Goal: Transaction & Acquisition: Purchase product/service

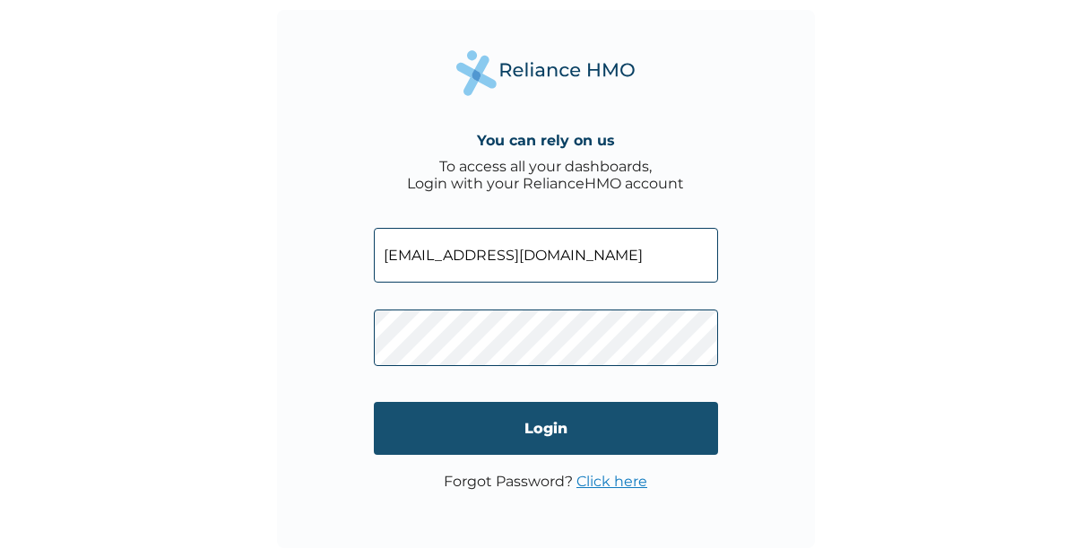
click at [476, 430] on input "Login" at bounding box center [546, 428] width 344 height 53
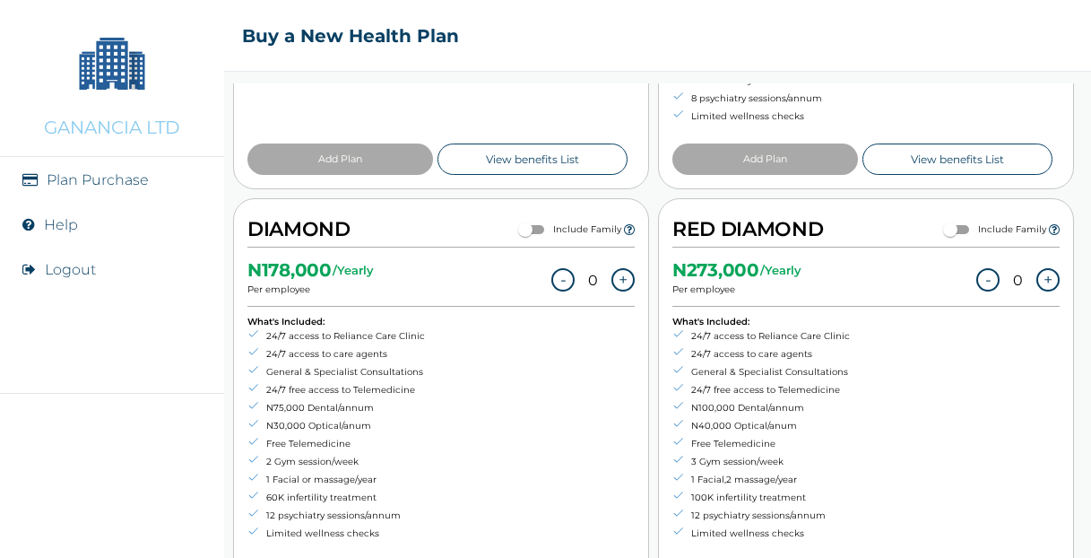
scroll to position [493, 0]
click at [969, 225] on input "checkbox" at bounding box center [950, 229] width 65 height 22
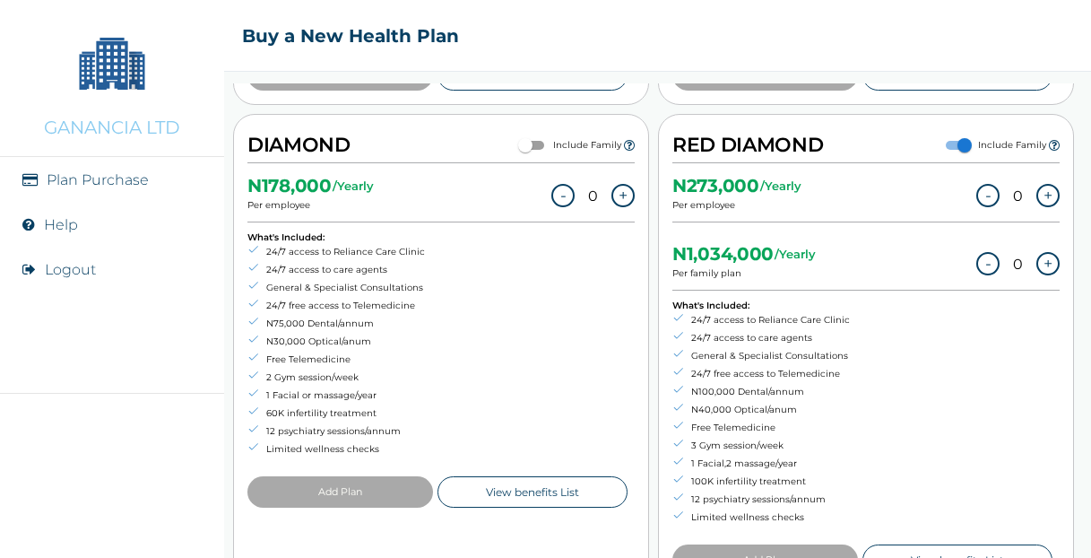
scroll to position [592, 0]
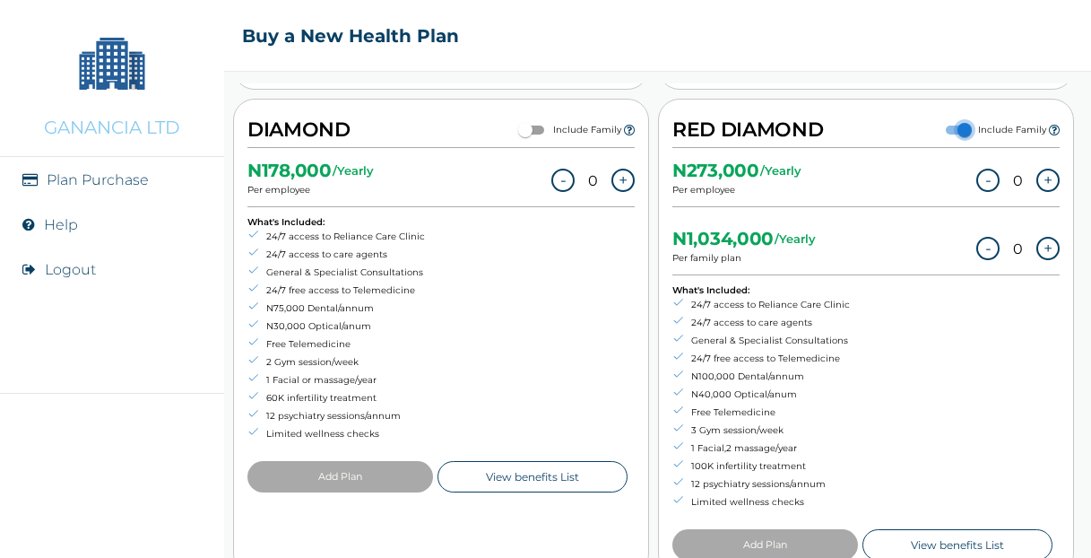
click at [953, 125] on input "checkbox" at bounding box center [965, 130] width 65 height 22
checkbox input "false"
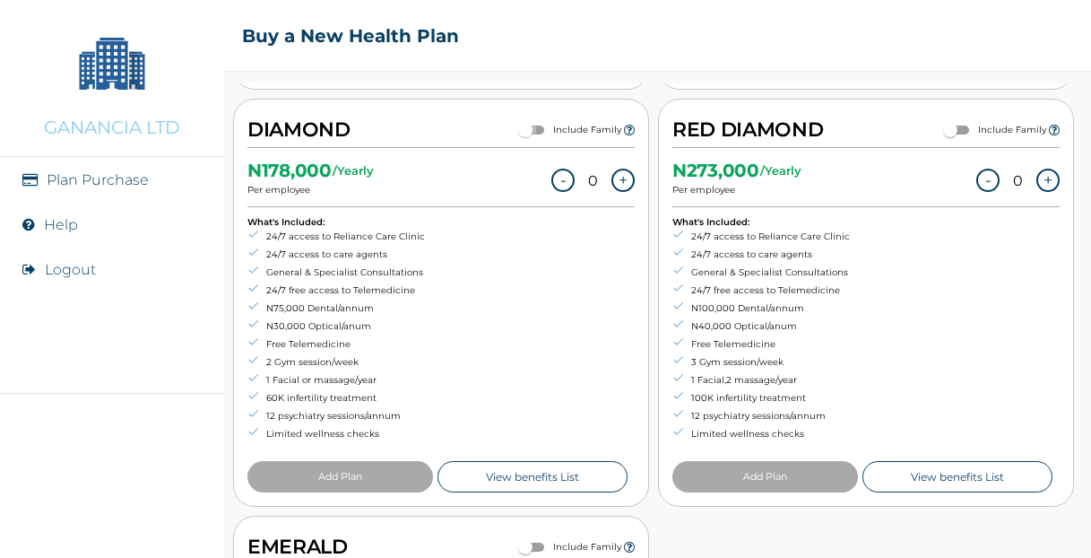
click at [540, 125] on input "checkbox" at bounding box center [525, 130] width 65 height 22
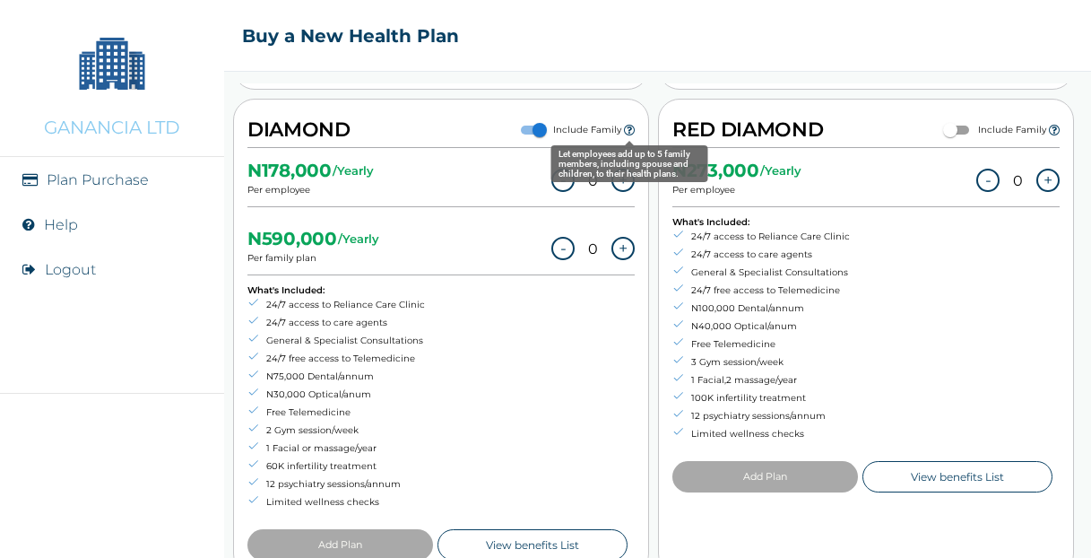
click at [628, 126] on icon "Let employees add up to 5 family members, including spouse and children, to the…" at bounding box center [629, 130] width 11 height 13
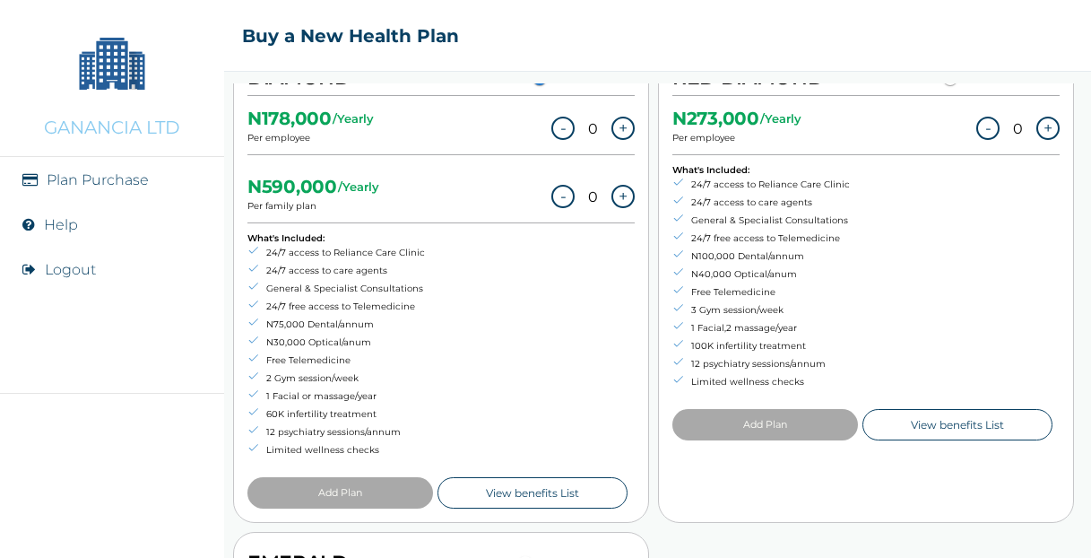
scroll to position [647, 0]
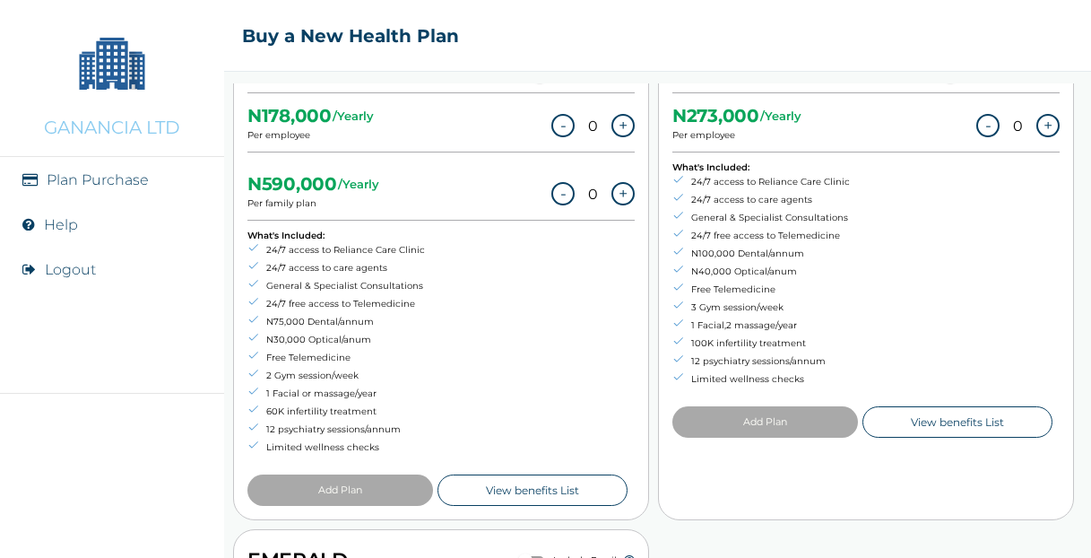
click at [621, 123] on button "+" at bounding box center [623, 125] width 23 height 23
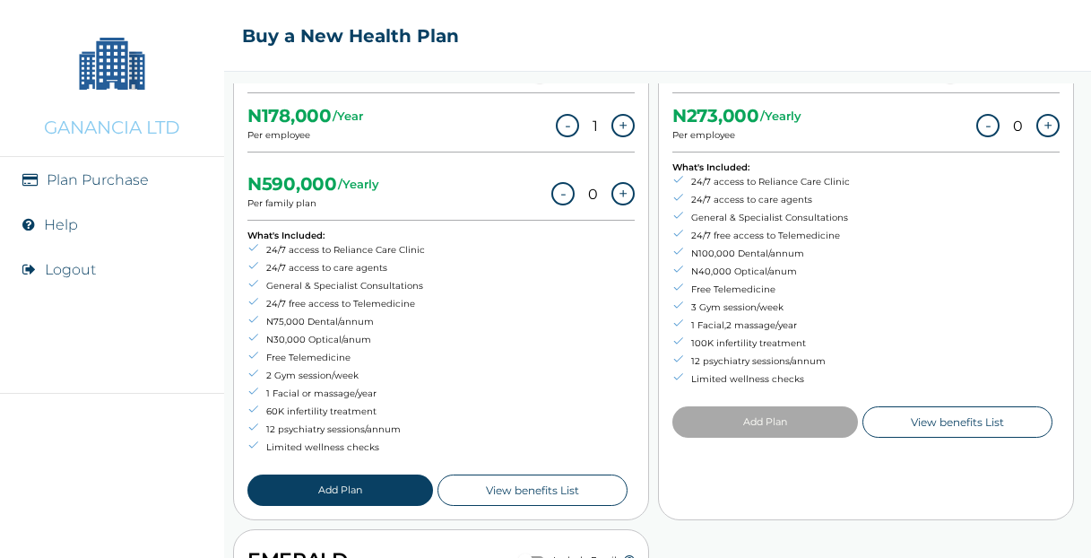
click at [619, 186] on button "+" at bounding box center [623, 193] width 23 height 23
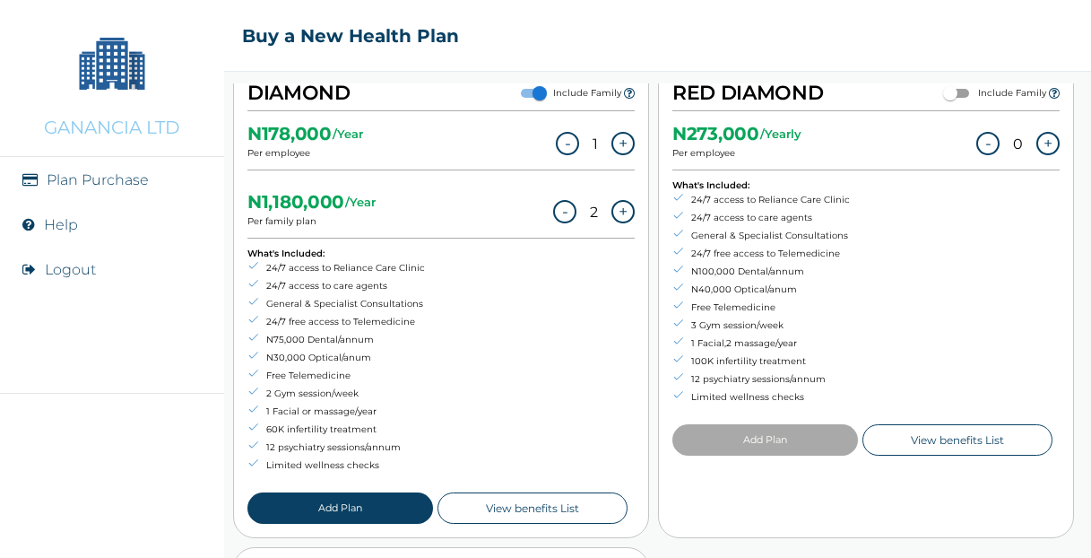
scroll to position [627, 0]
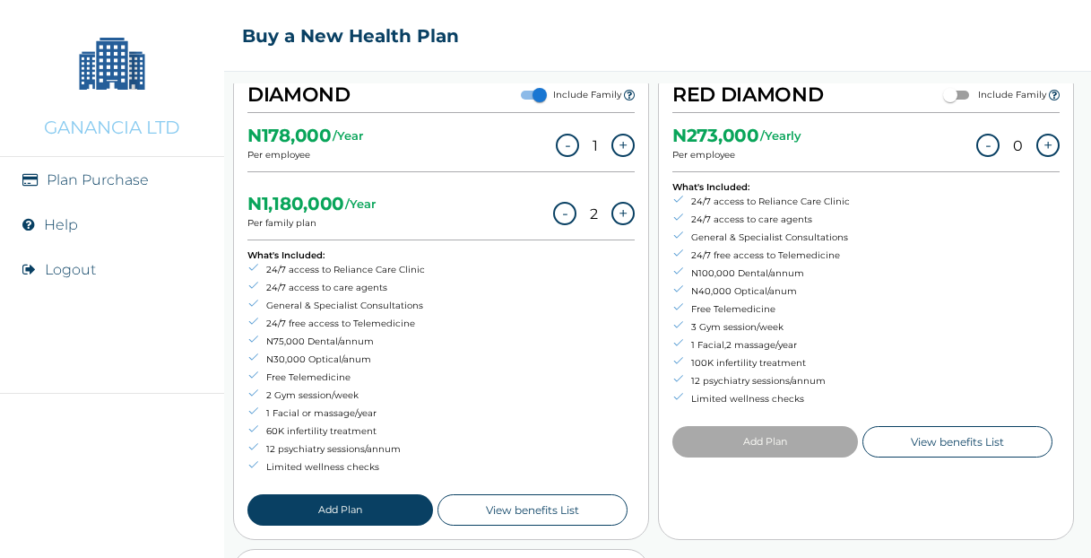
click at [339, 507] on button "Add Plan" at bounding box center [341, 509] width 186 height 31
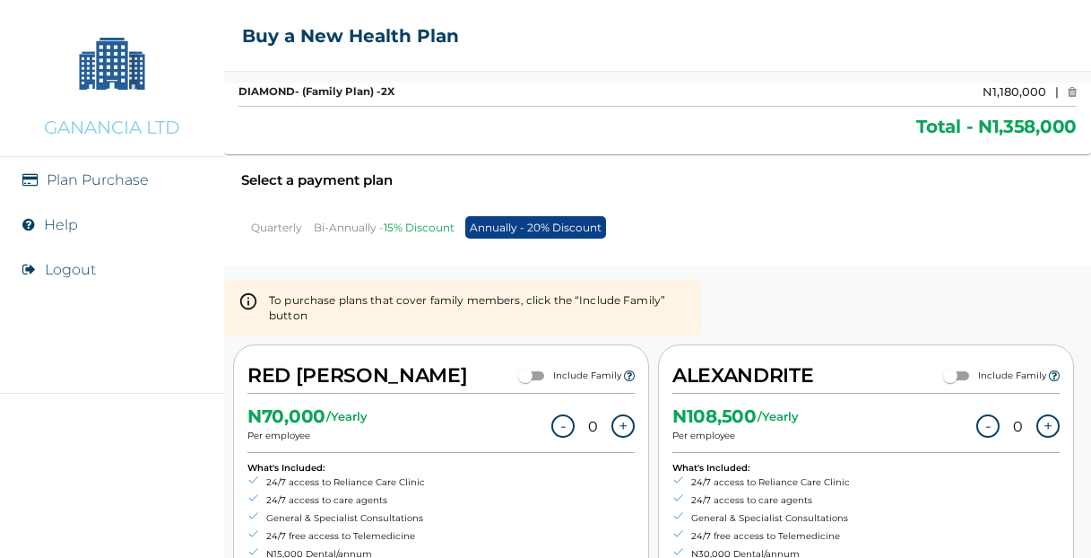
scroll to position [0, 0]
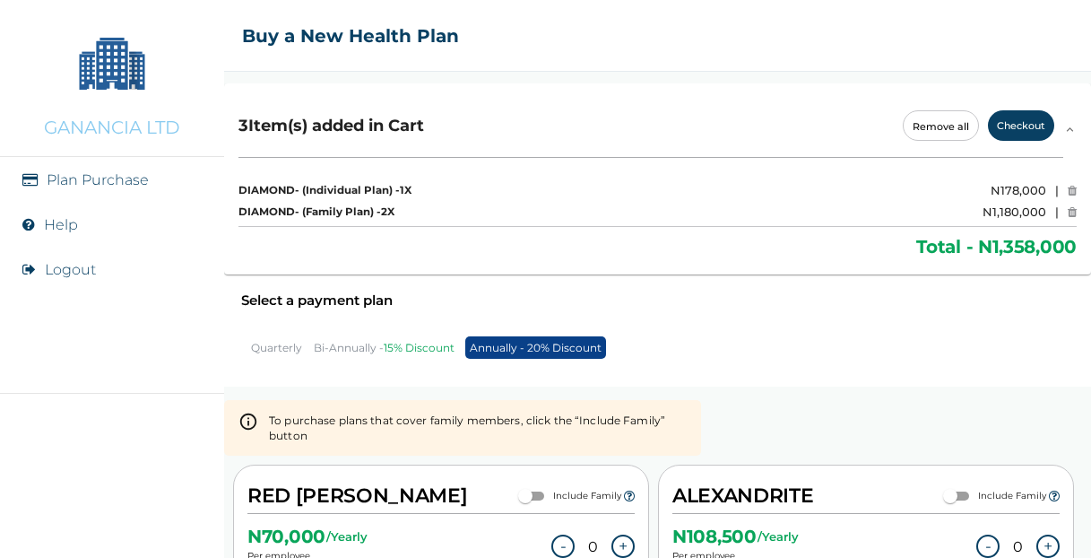
click at [342, 347] on p "Bi-Annually - 15% Discount" at bounding box center [384, 347] width 141 height 13
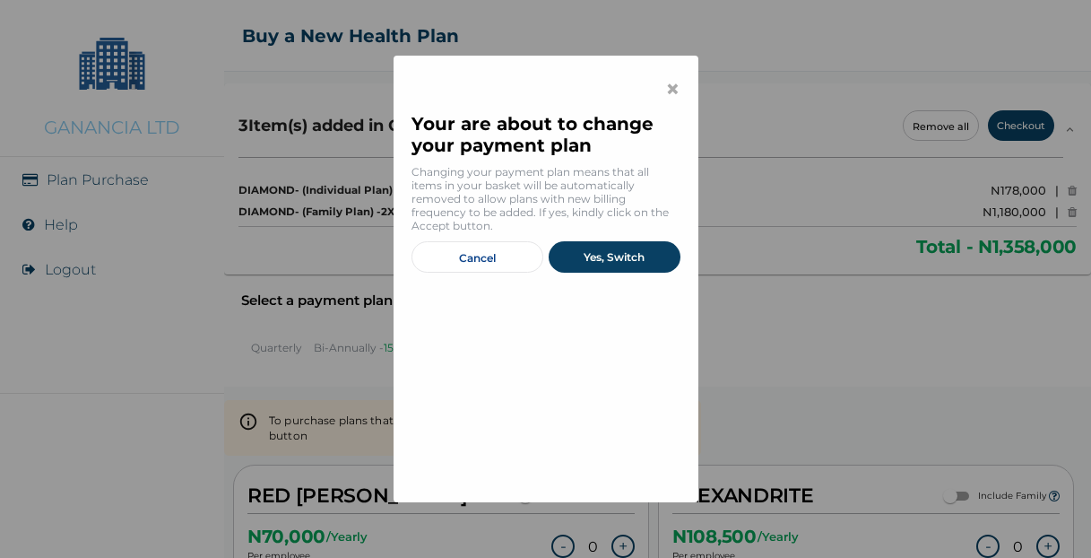
click at [483, 259] on button "Cancel" at bounding box center [478, 256] width 132 height 31
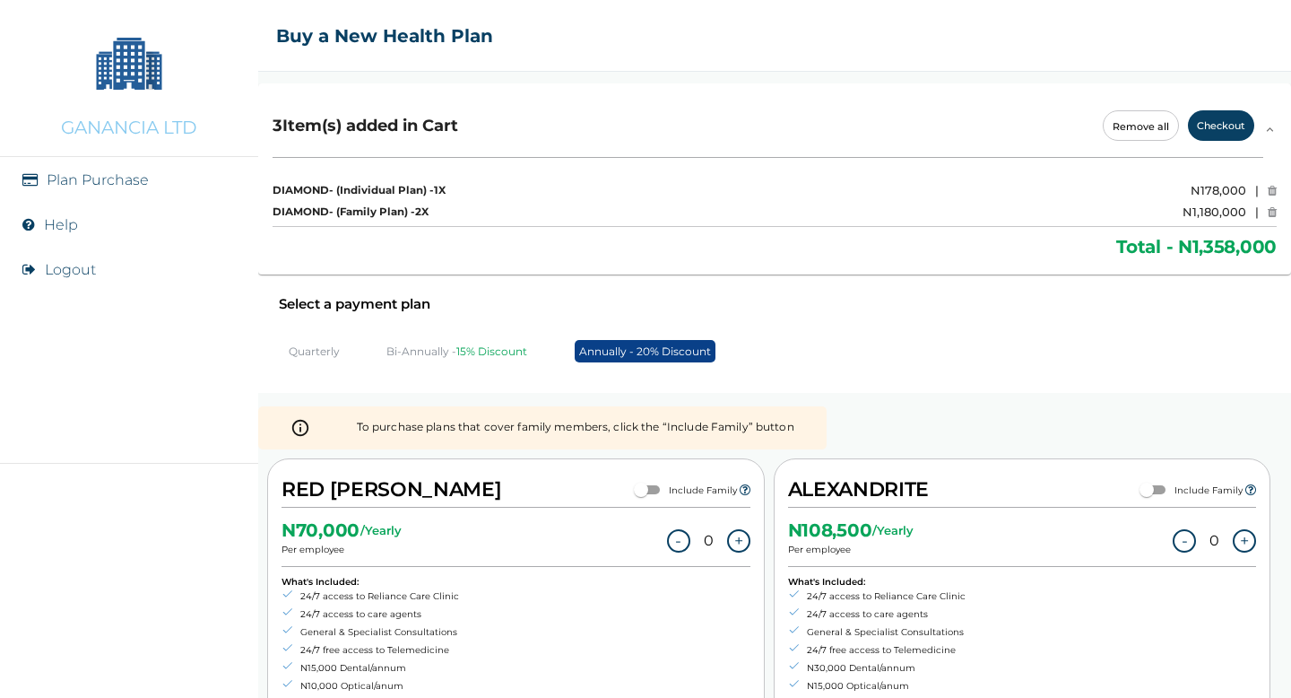
click at [627, 353] on p "Annually - 20% Discount" at bounding box center [645, 351] width 141 height 22
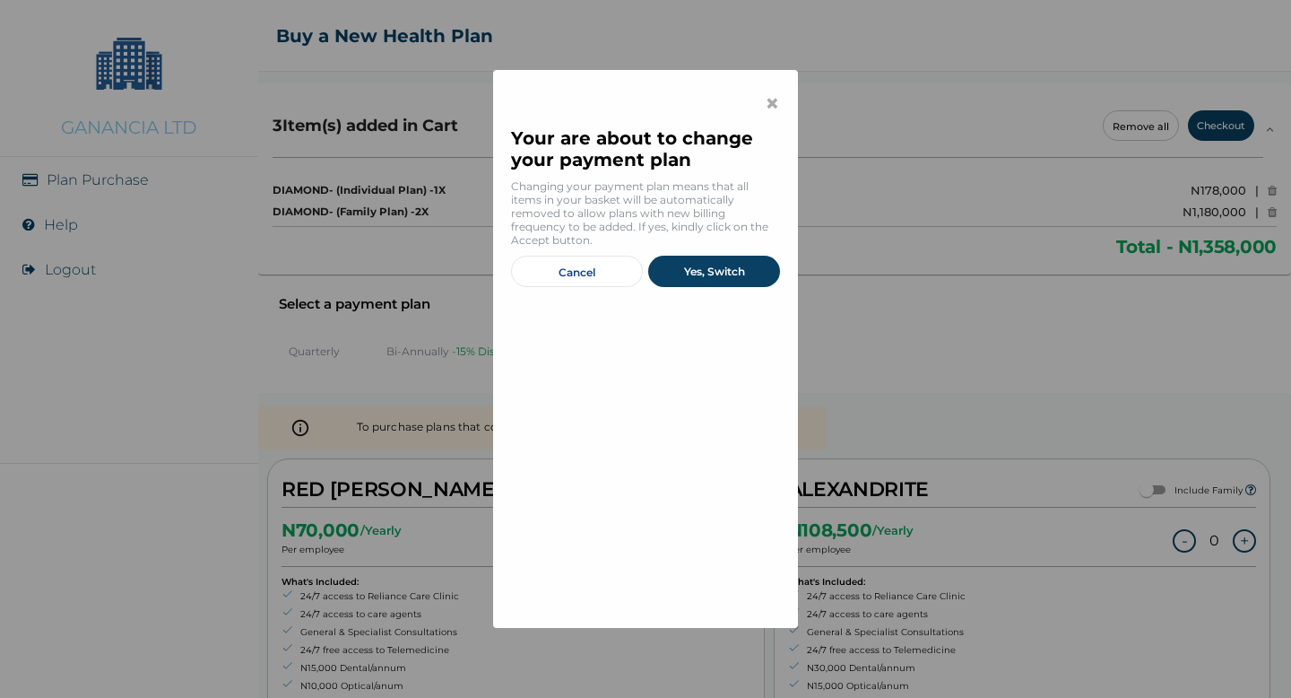
click at [574, 273] on button "Cancel" at bounding box center [577, 271] width 132 height 31
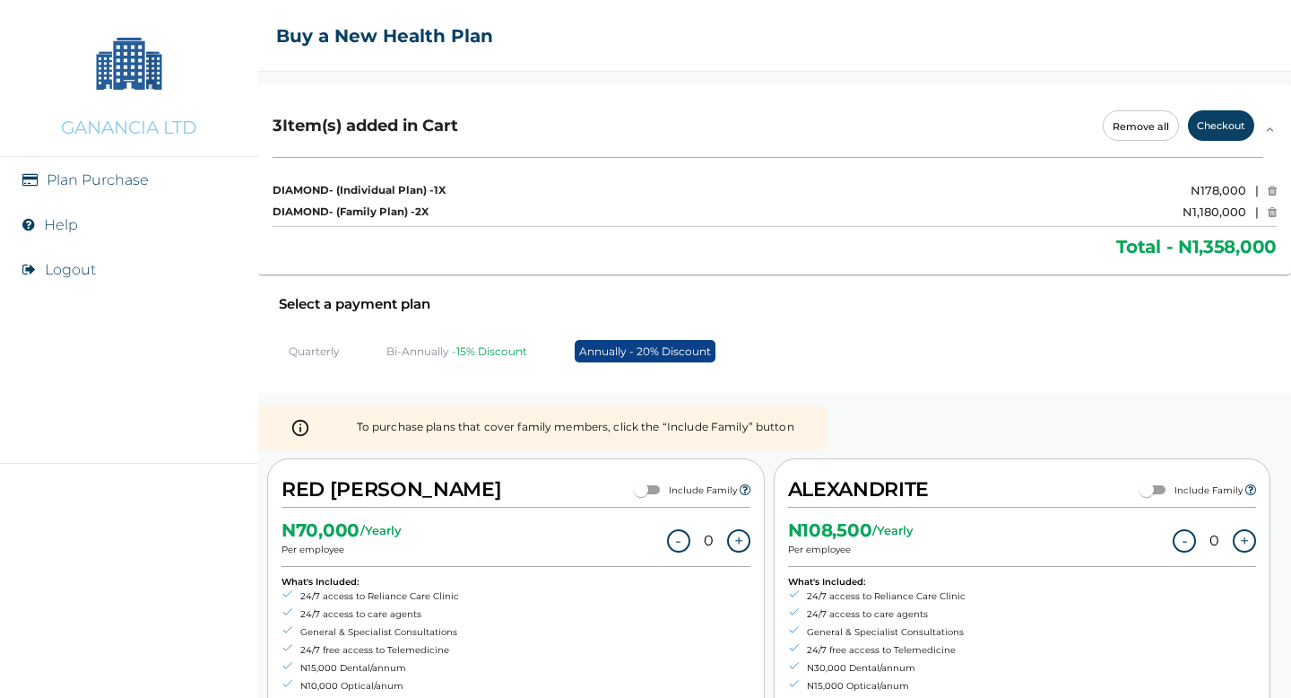
click at [317, 352] on p "Quarterly" at bounding box center [314, 350] width 51 height 13
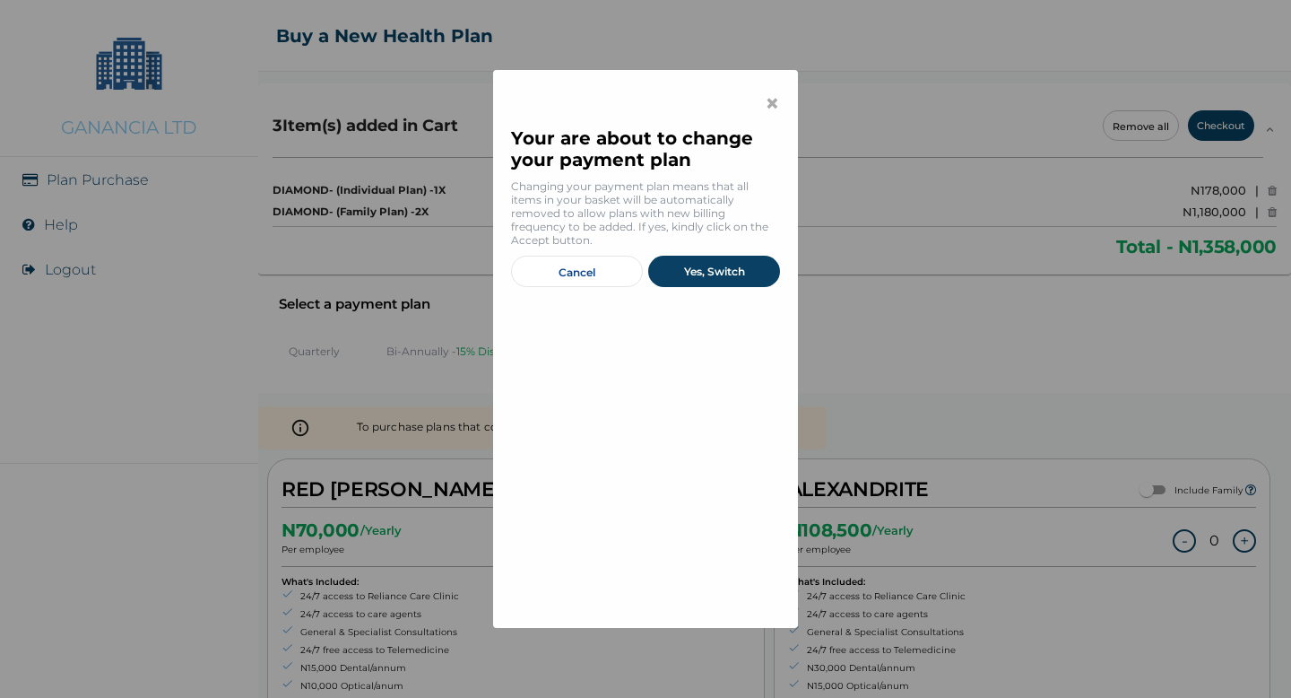
click at [693, 267] on button "Yes, Switch" at bounding box center [714, 271] width 132 height 31
checkbox input "false"
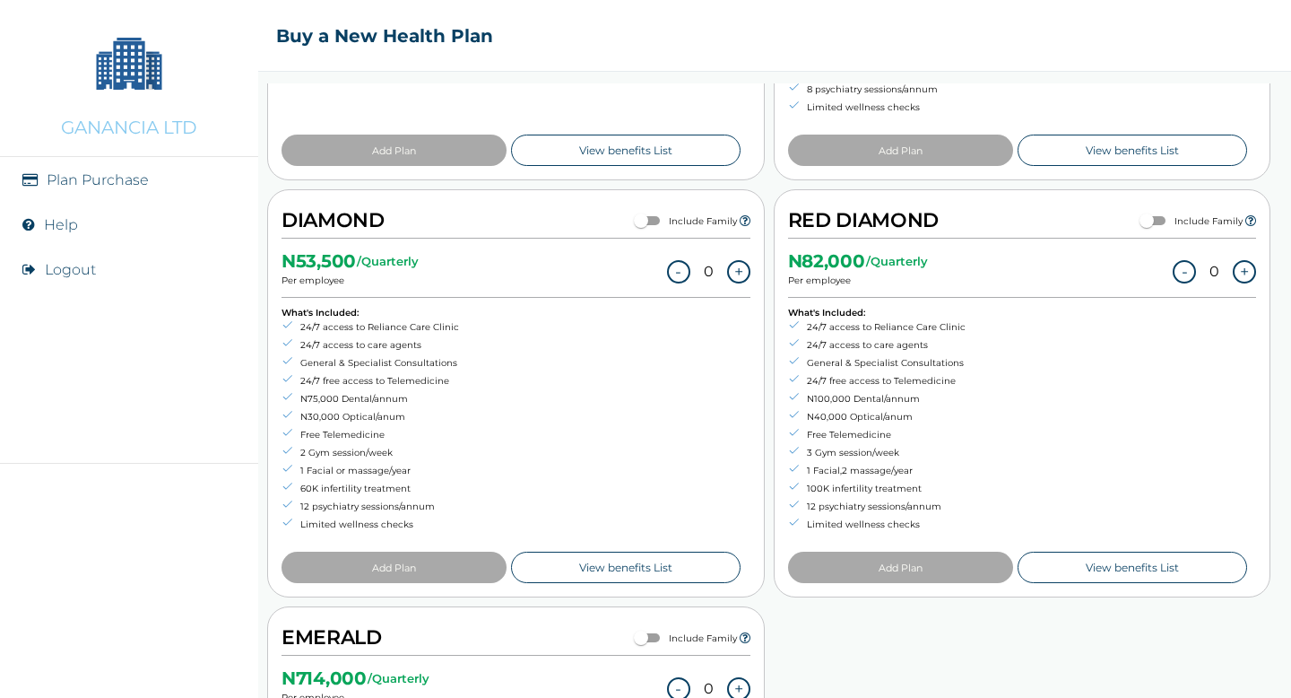
scroll to position [500, 0]
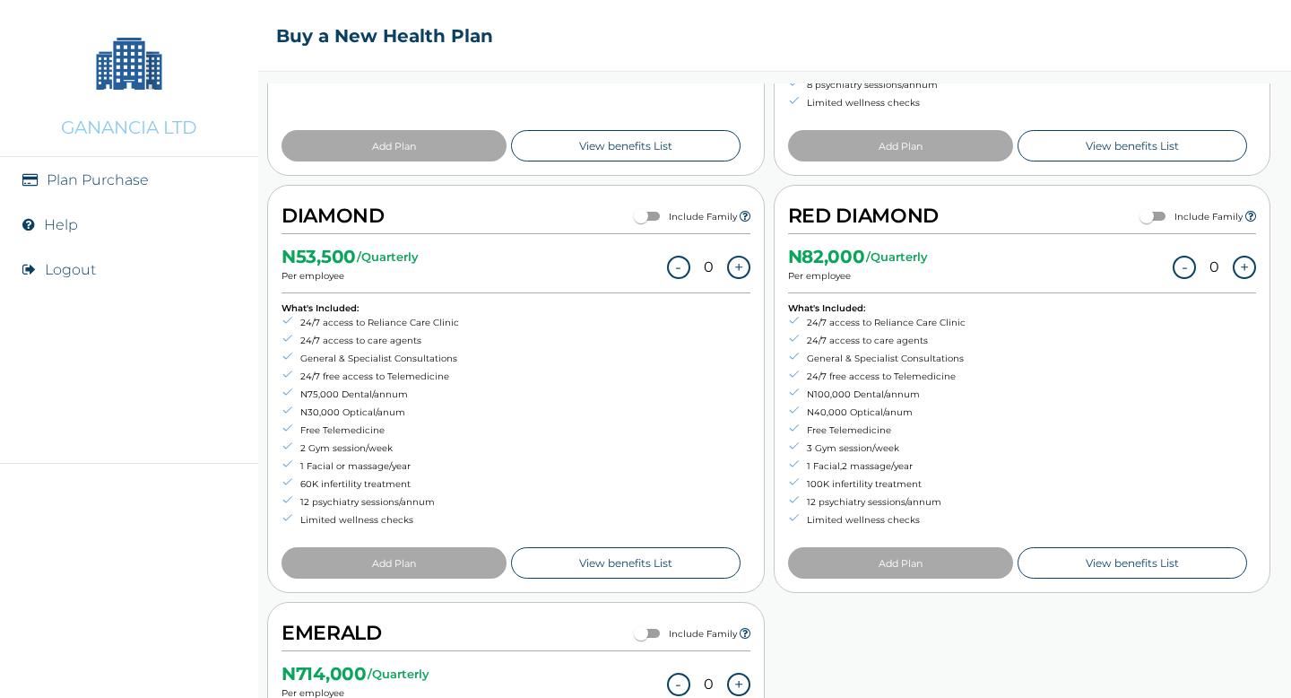
click at [1091, 264] on button "+" at bounding box center [1244, 267] width 23 height 23
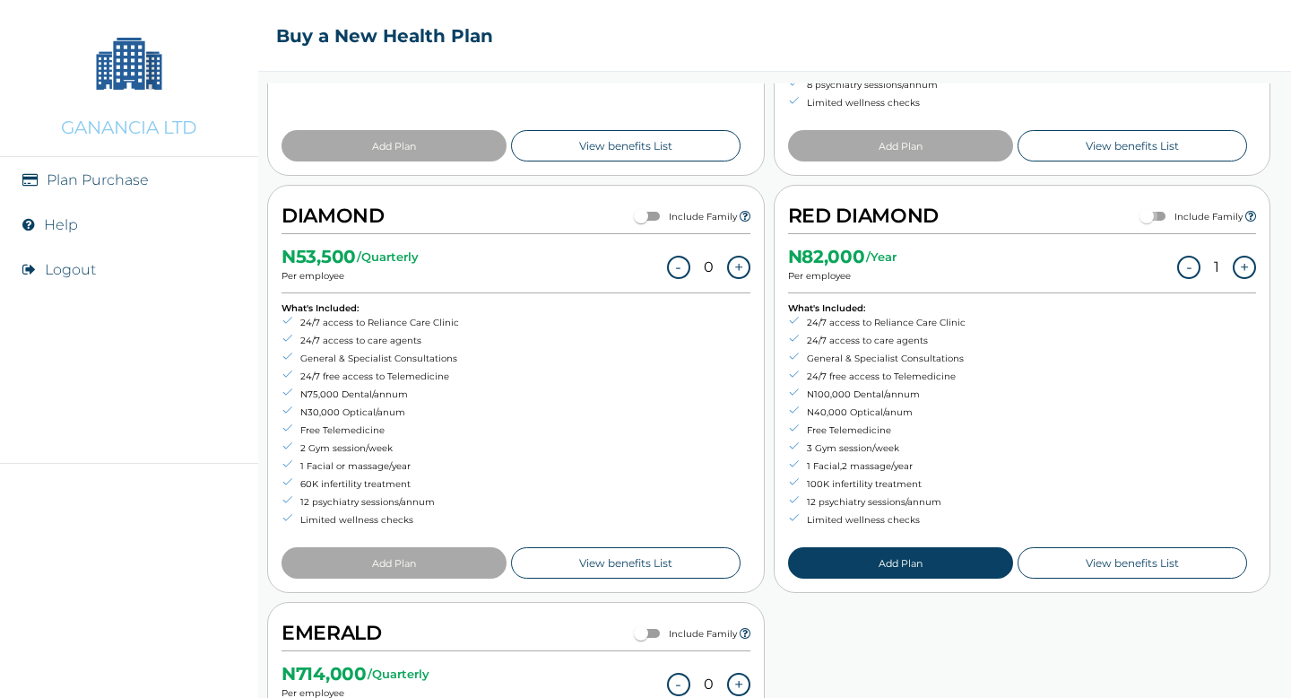
click at [1091, 213] on input "checkbox" at bounding box center [1147, 216] width 65 height 22
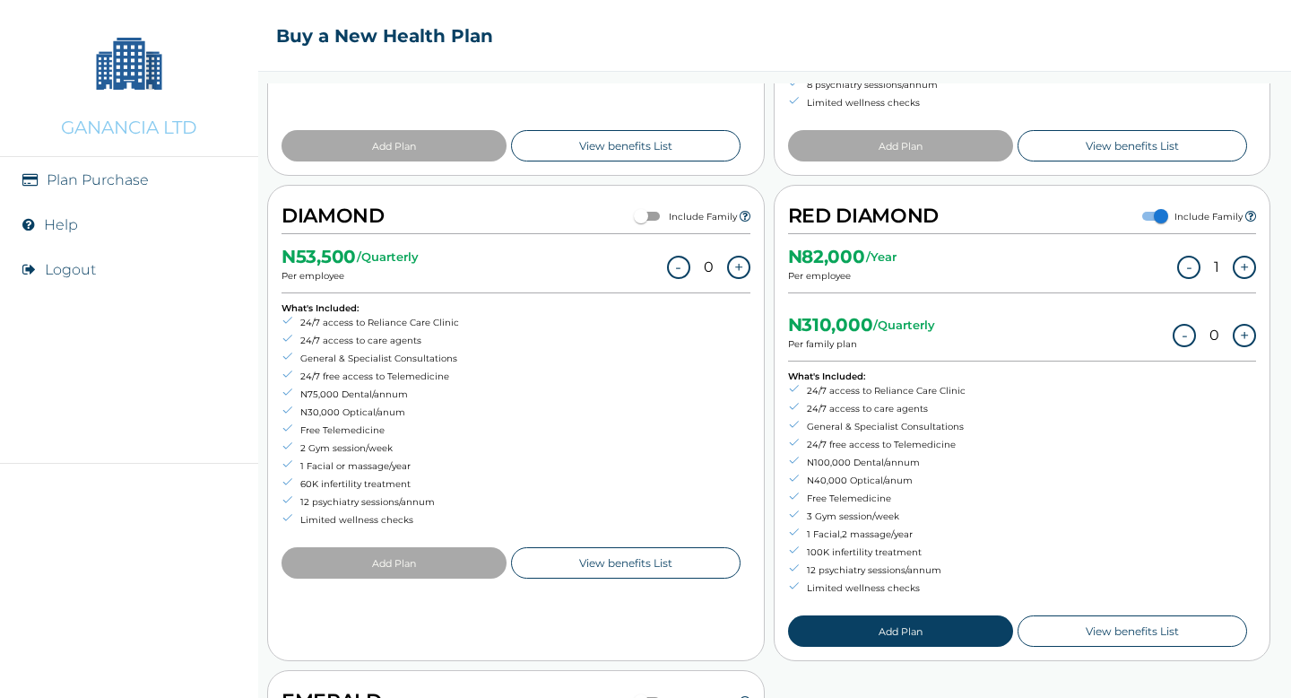
click at [737, 264] on button "+" at bounding box center [738, 267] width 23 height 23
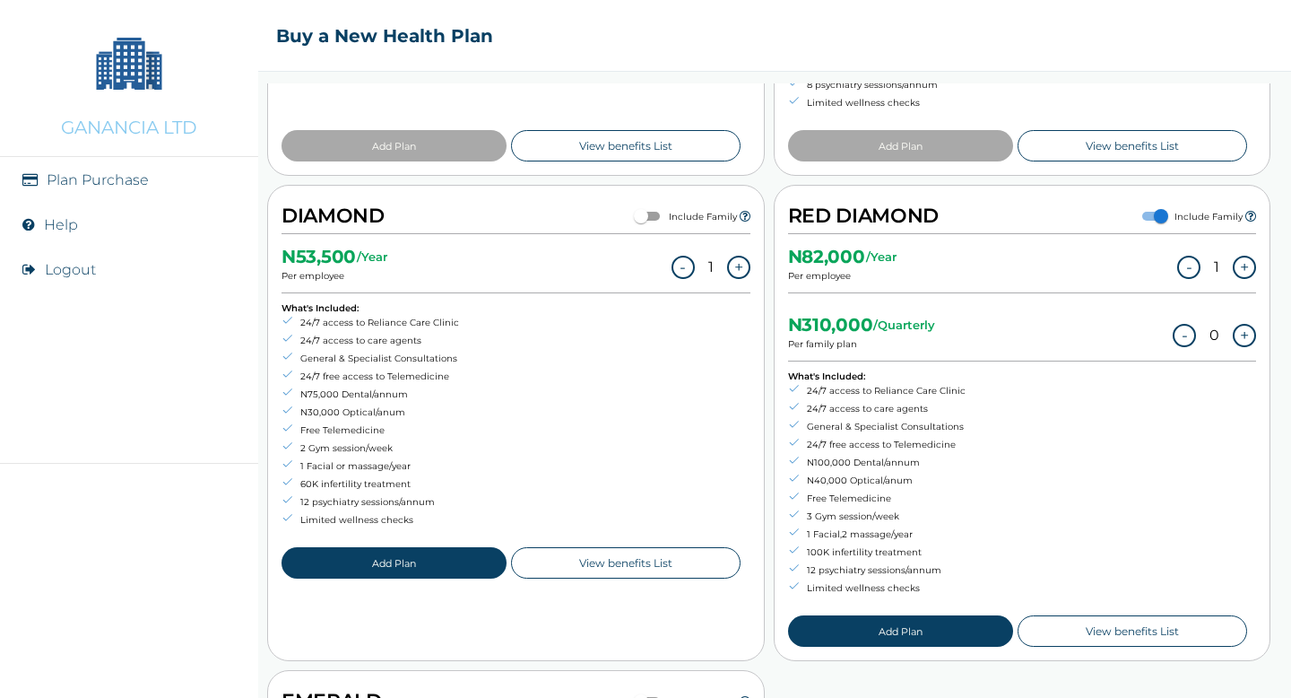
click at [1091, 265] on button "-" at bounding box center [1189, 267] width 23 height 23
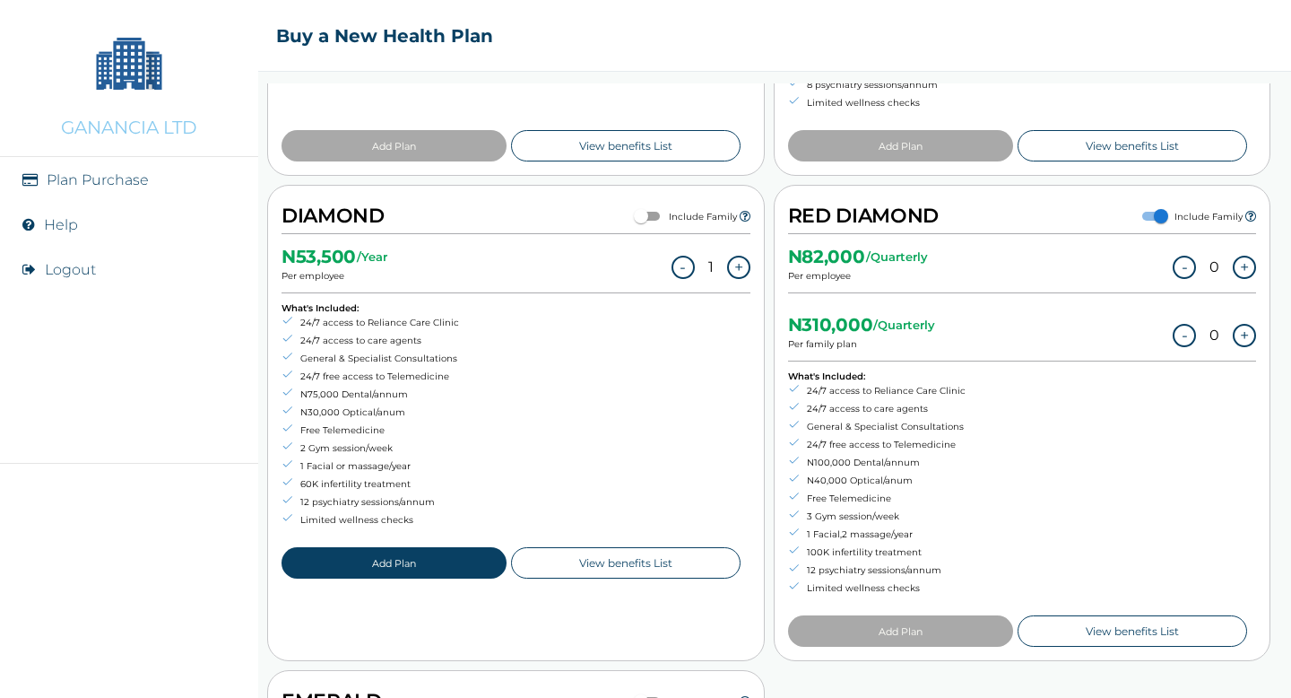
click at [1091, 333] on button "+" at bounding box center [1244, 335] width 23 height 23
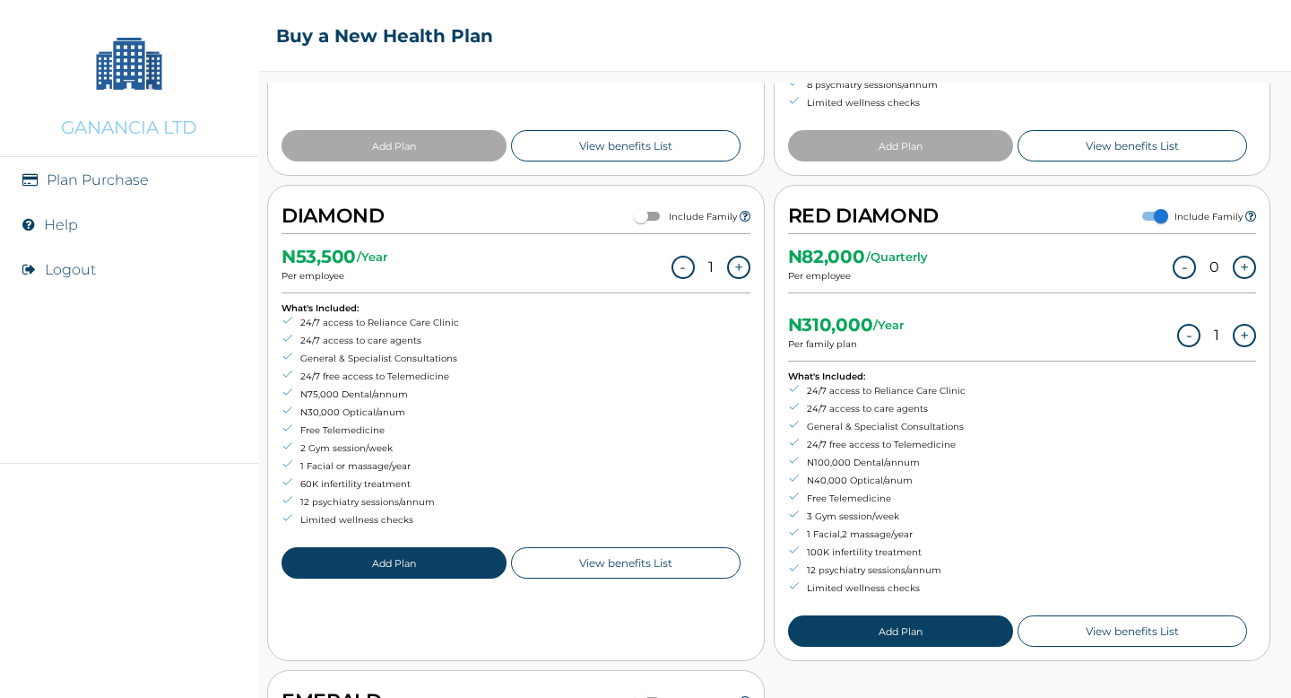
click at [1091, 333] on button "+" at bounding box center [1244, 335] width 23 height 23
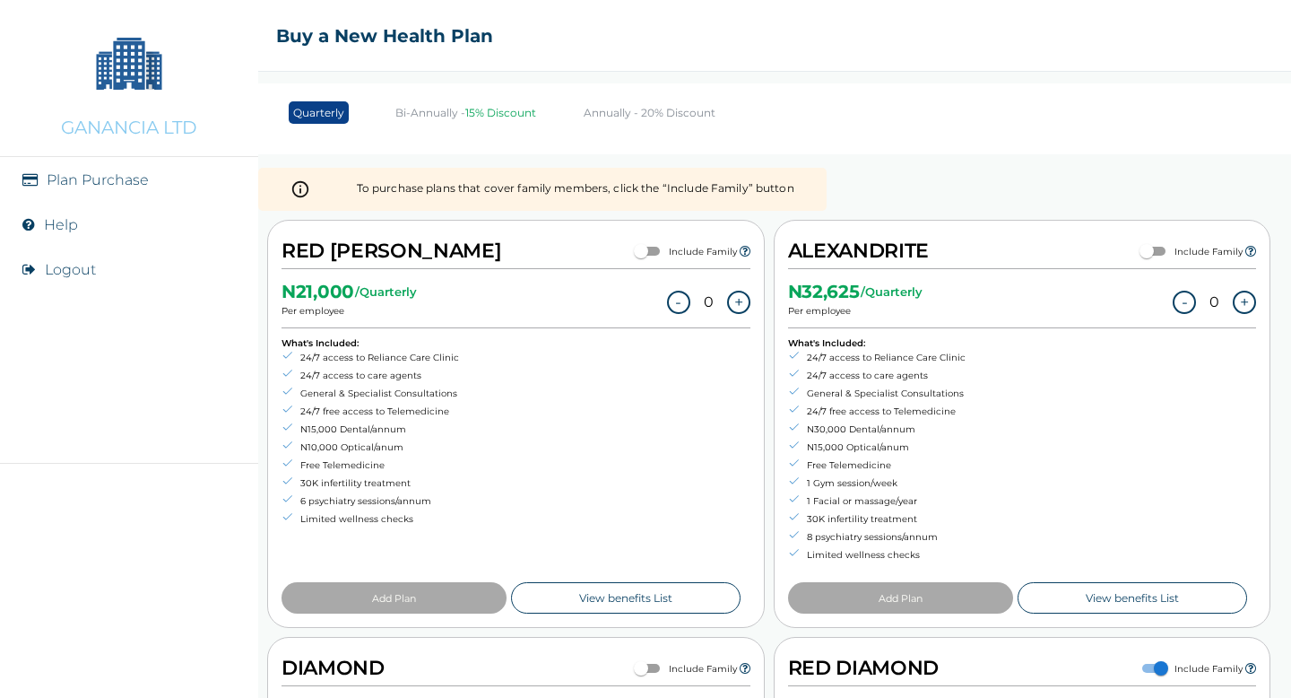
scroll to position [46, 0]
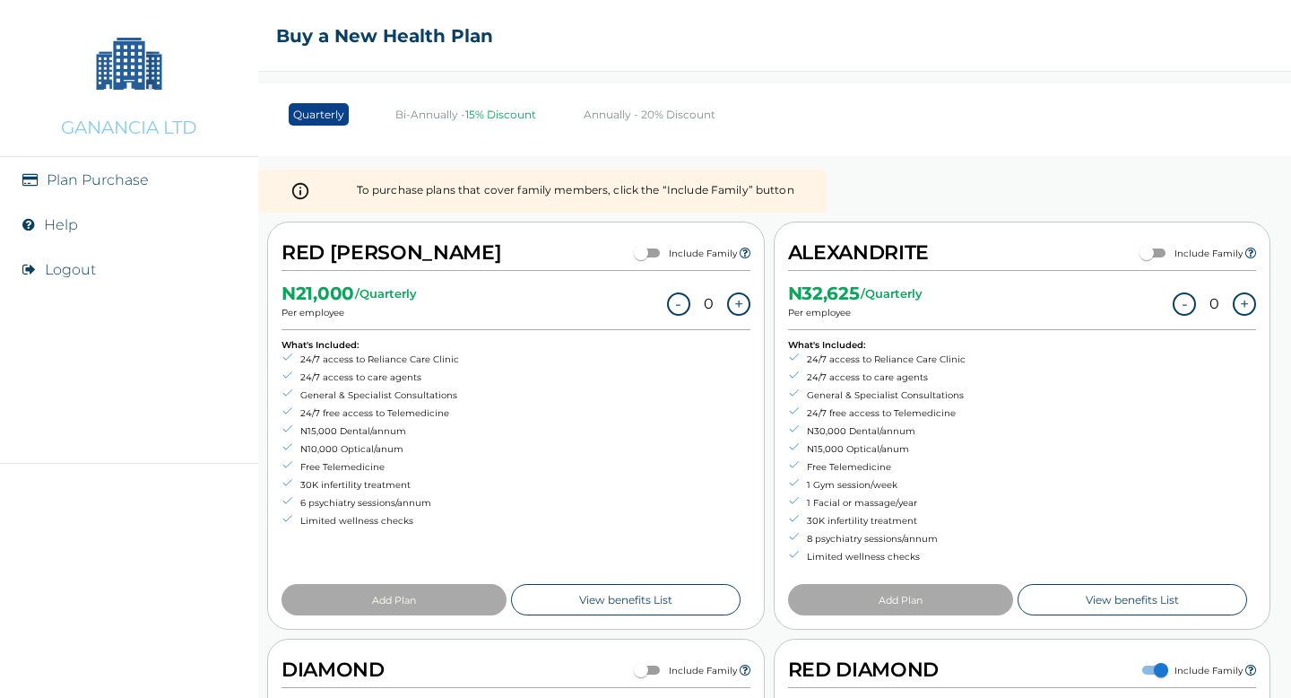
click at [445, 112] on p "Bi-Annually - 15% Discount" at bounding box center [466, 114] width 141 height 13
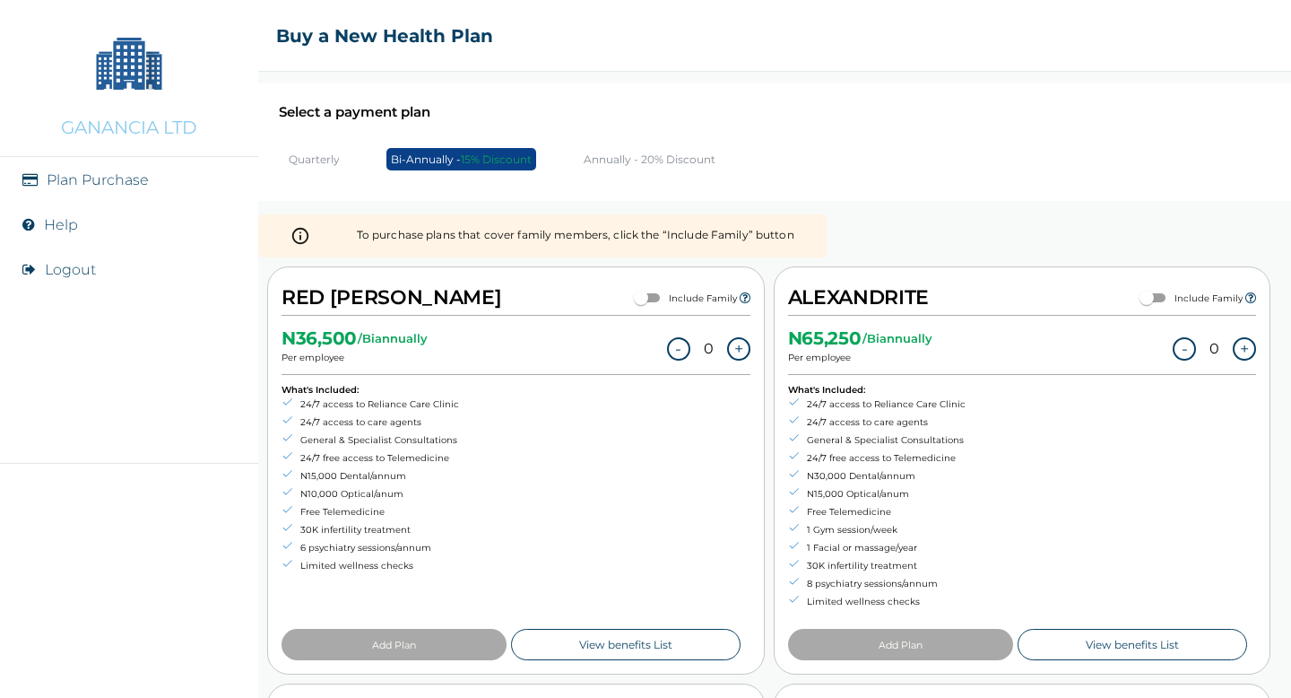
scroll to position [0, 0]
click at [309, 157] on p "Quarterly" at bounding box center [314, 159] width 51 height 13
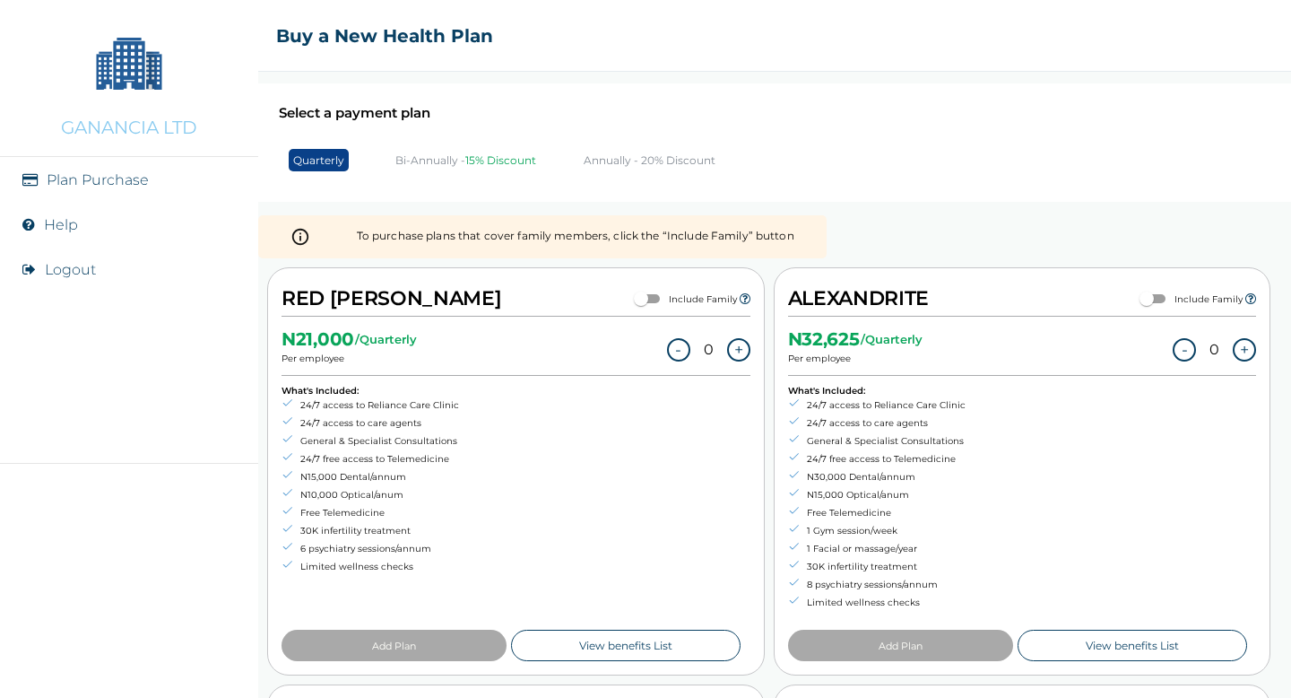
click at [445, 160] on p "Bi-Annually - 15% Discount" at bounding box center [466, 159] width 141 height 13
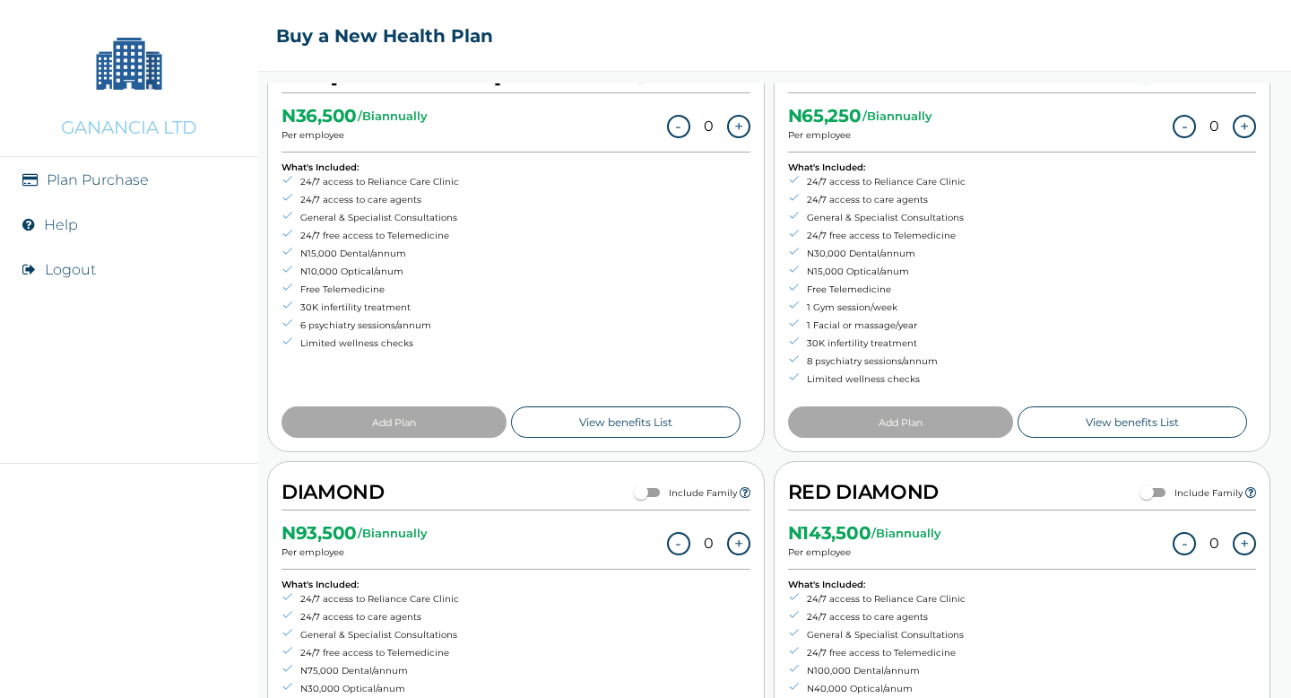
scroll to position [182, 0]
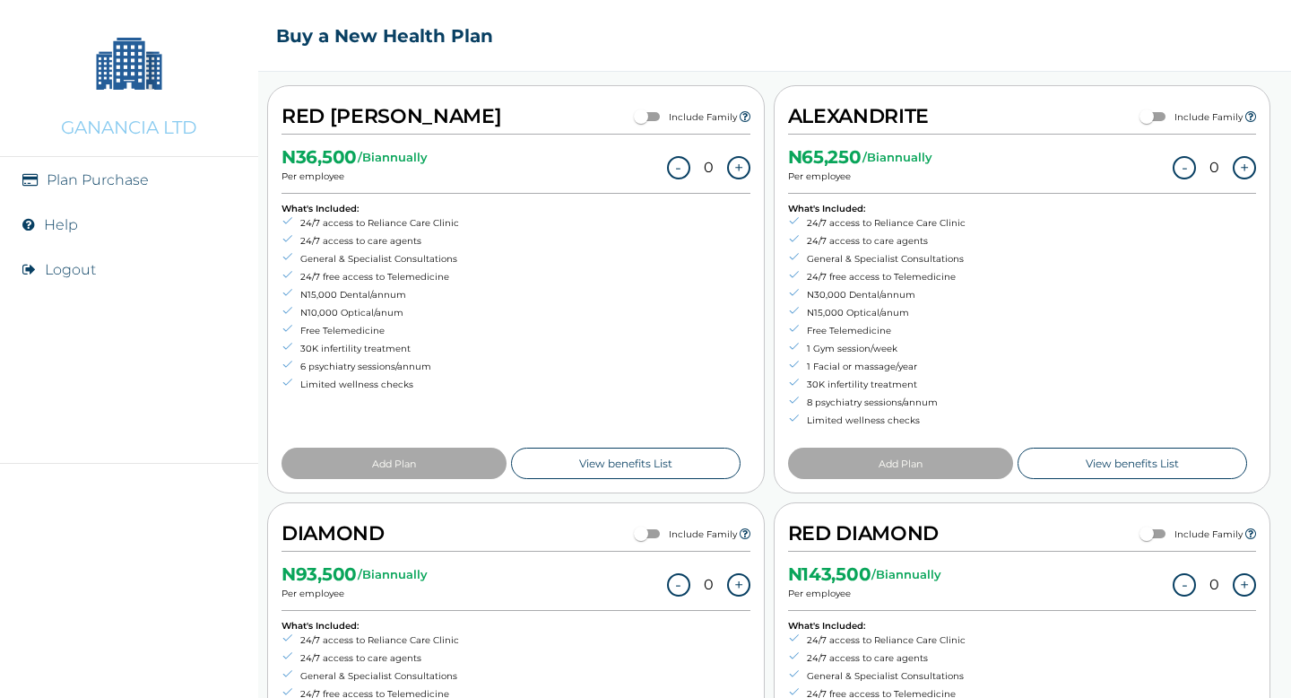
click at [1091, 167] on button "+" at bounding box center [1244, 167] width 23 height 23
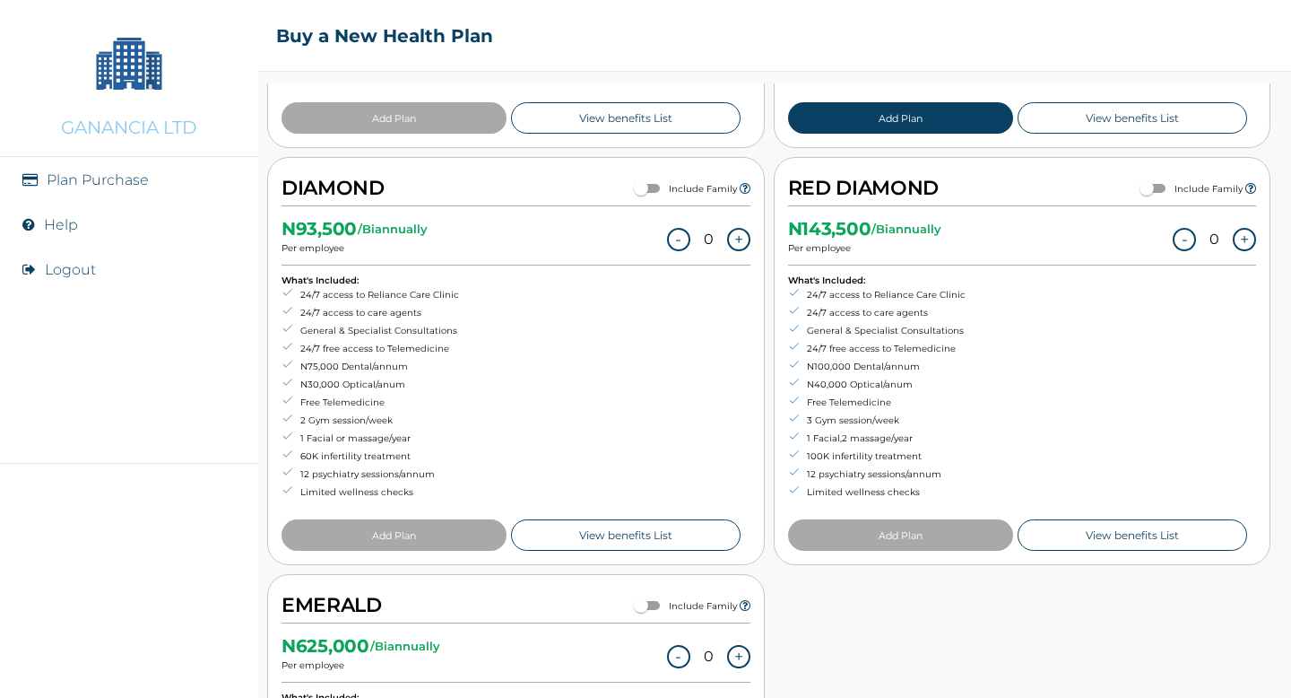
scroll to position [539, 0]
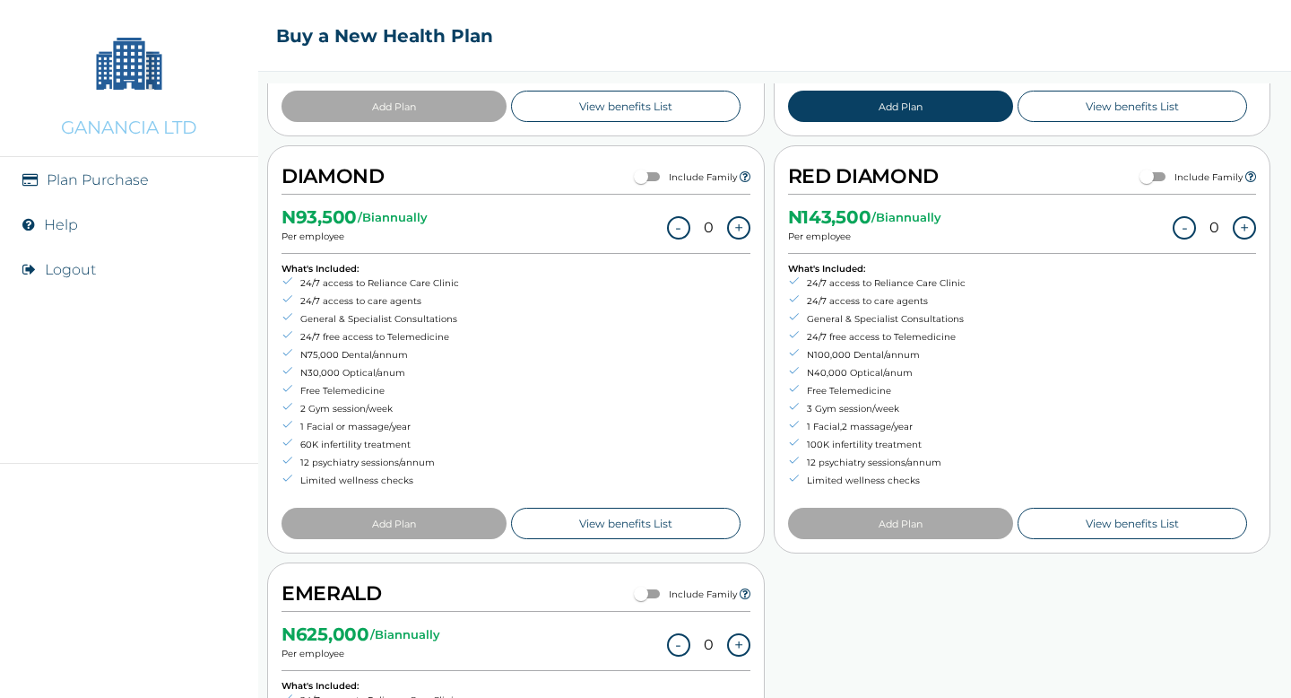
click at [1091, 176] on input "checkbox" at bounding box center [1147, 177] width 65 height 22
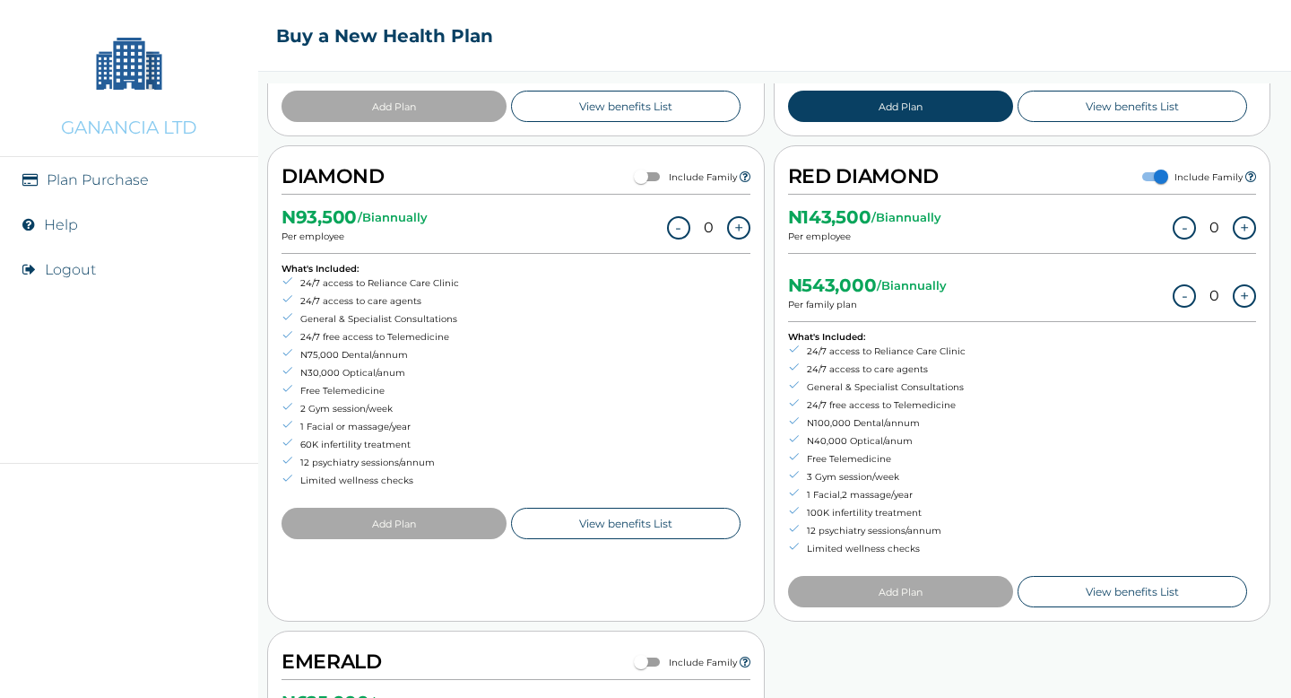
click at [1091, 286] on button "+" at bounding box center [1244, 295] width 23 height 23
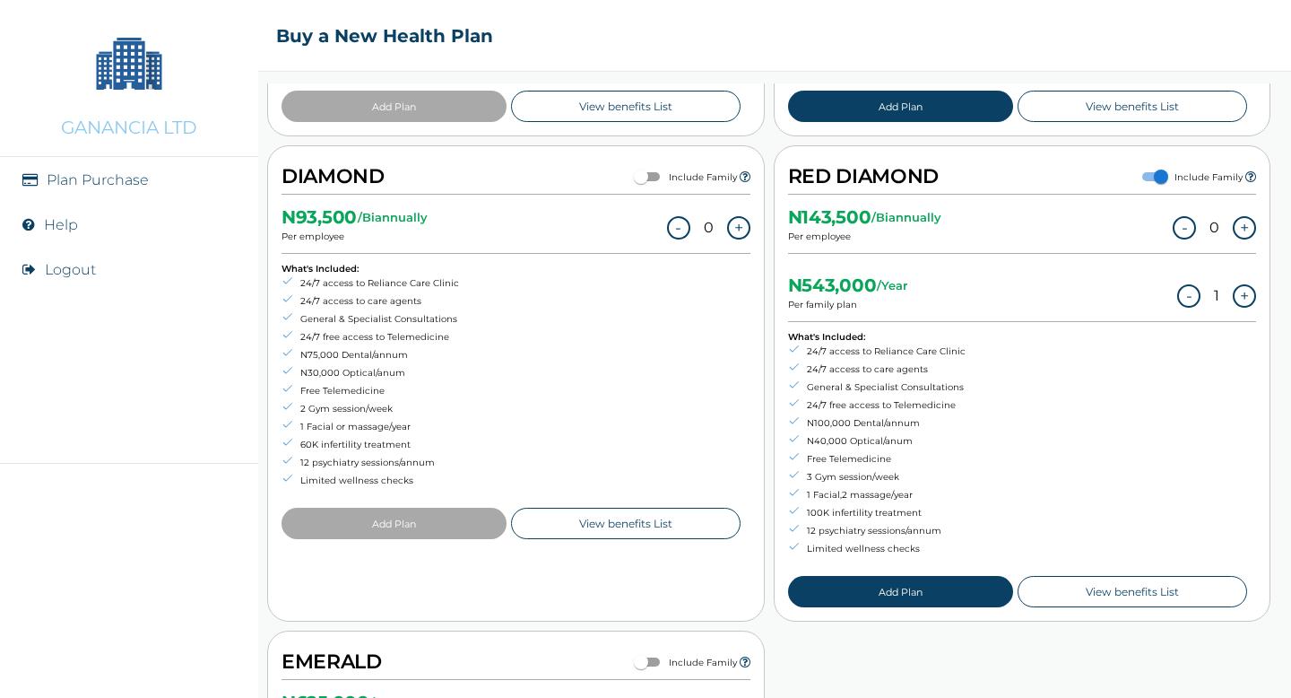
click at [1091, 286] on button "+" at bounding box center [1244, 295] width 23 height 23
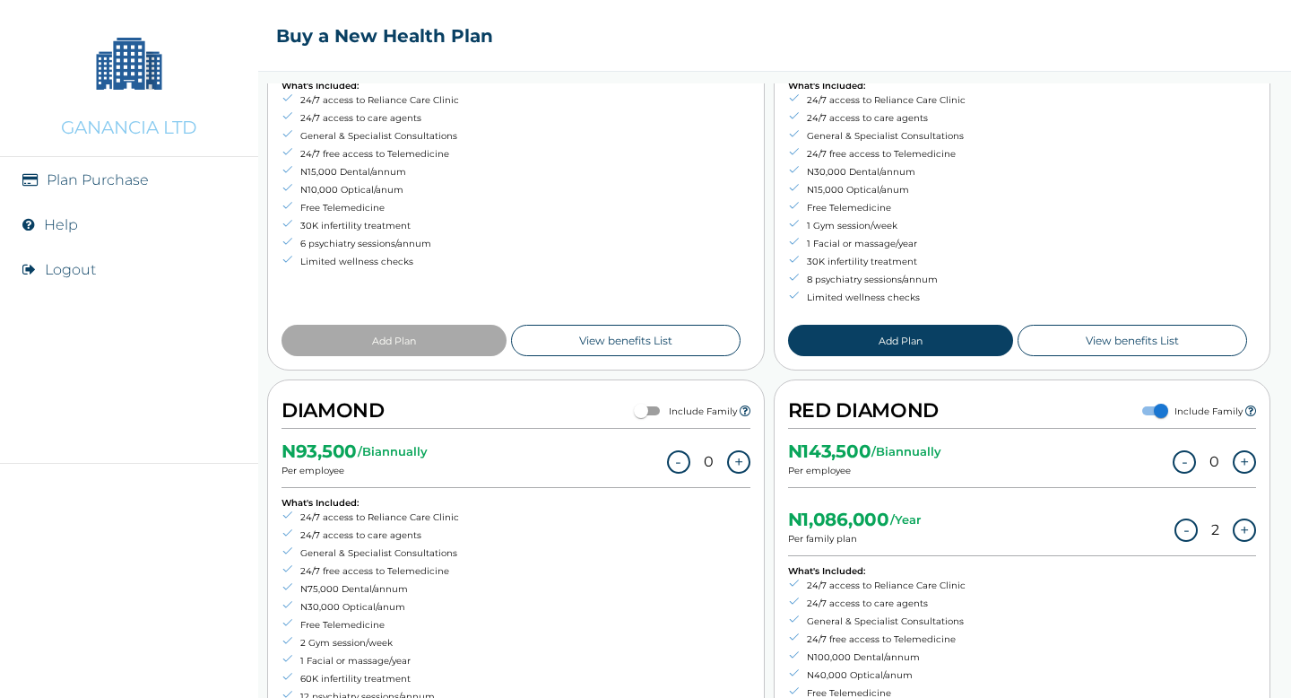
scroll to position [317, 0]
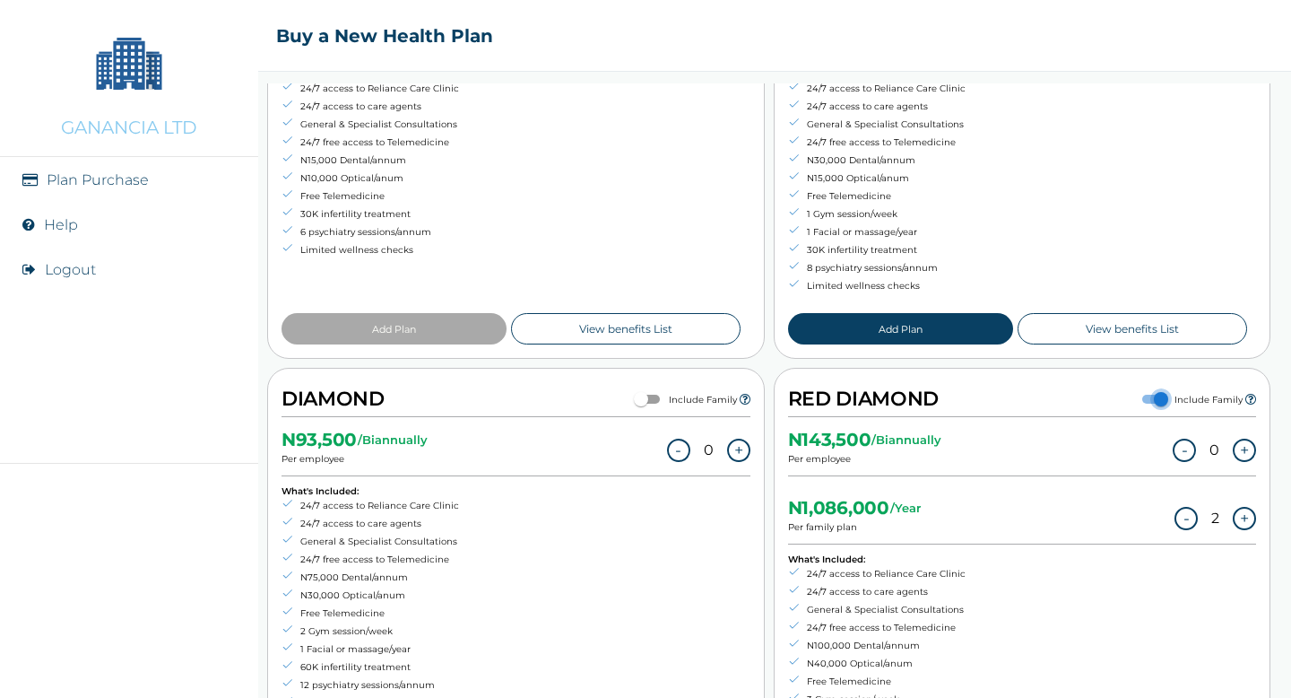
click at [1091, 396] on input "checkbox" at bounding box center [1161, 399] width 65 height 22
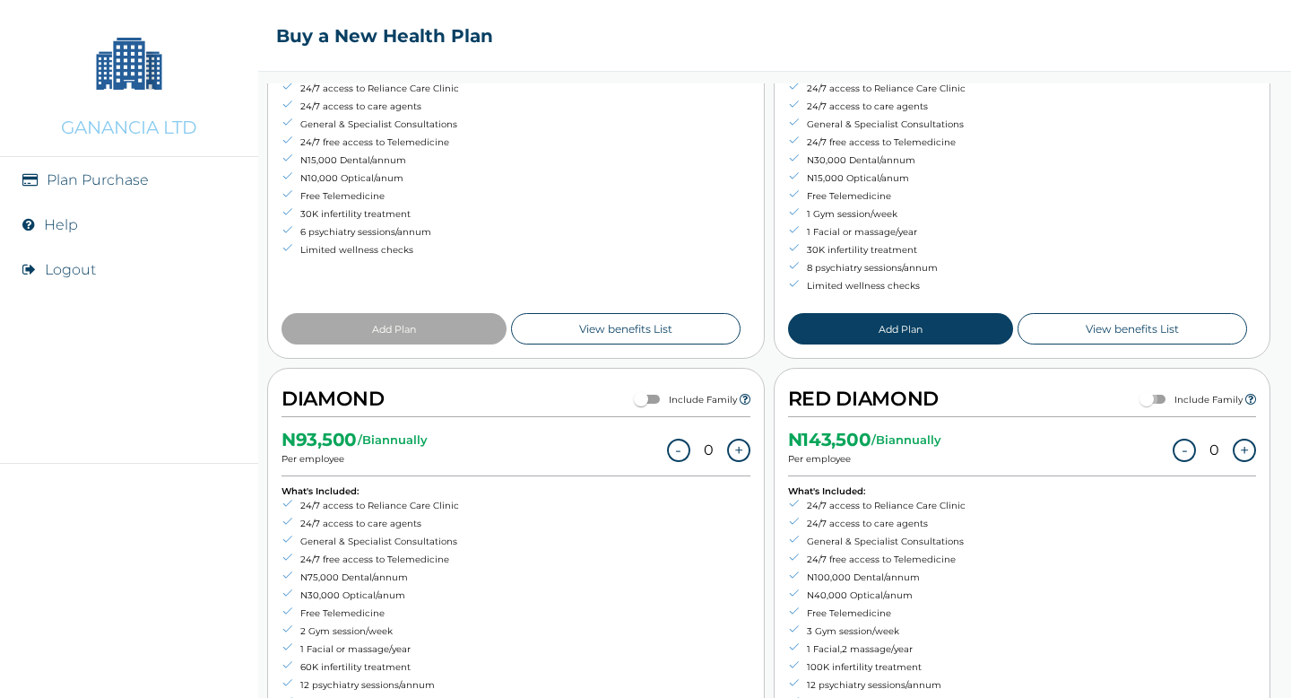
click at [1091, 396] on input "checkbox" at bounding box center [1147, 399] width 65 height 22
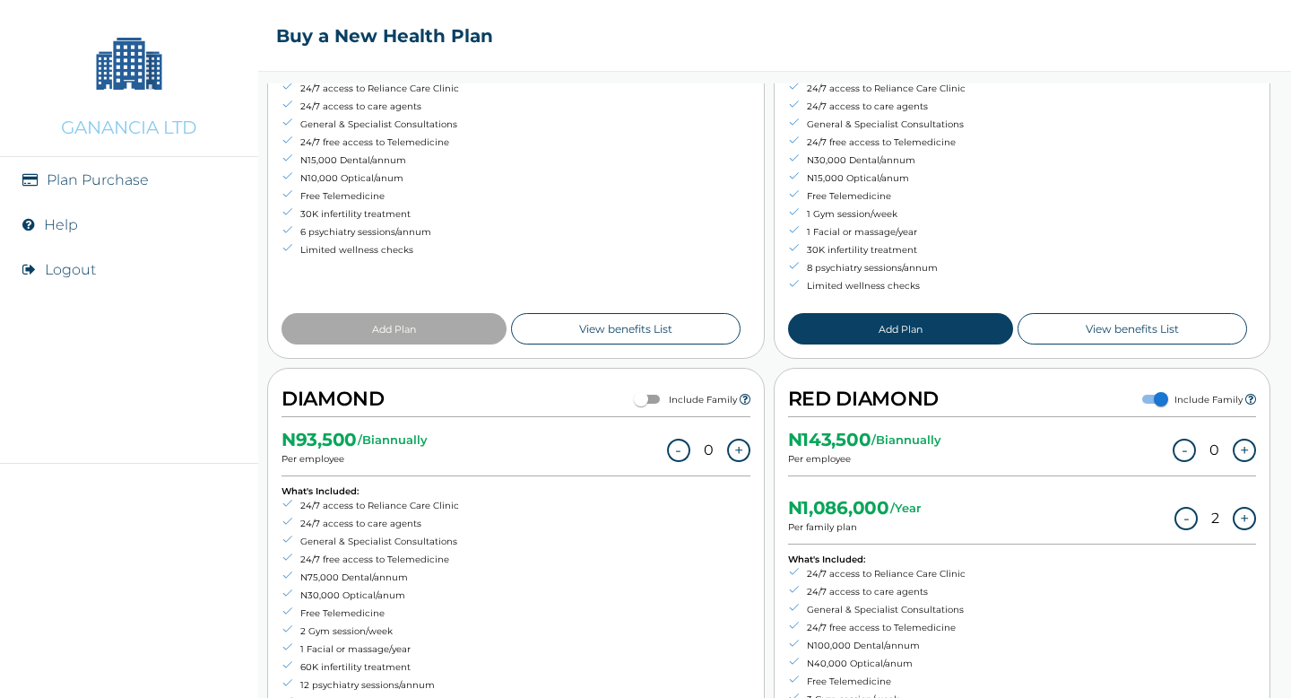
click at [1091, 514] on button "-" at bounding box center [1186, 518] width 23 height 23
click at [1091, 514] on button "-" at bounding box center [1189, 518] width 23 height 23
click at [1091, 398] on input "checkbox" at bounding box center [1161, 399] width 65 height 22
checkbox input "false"
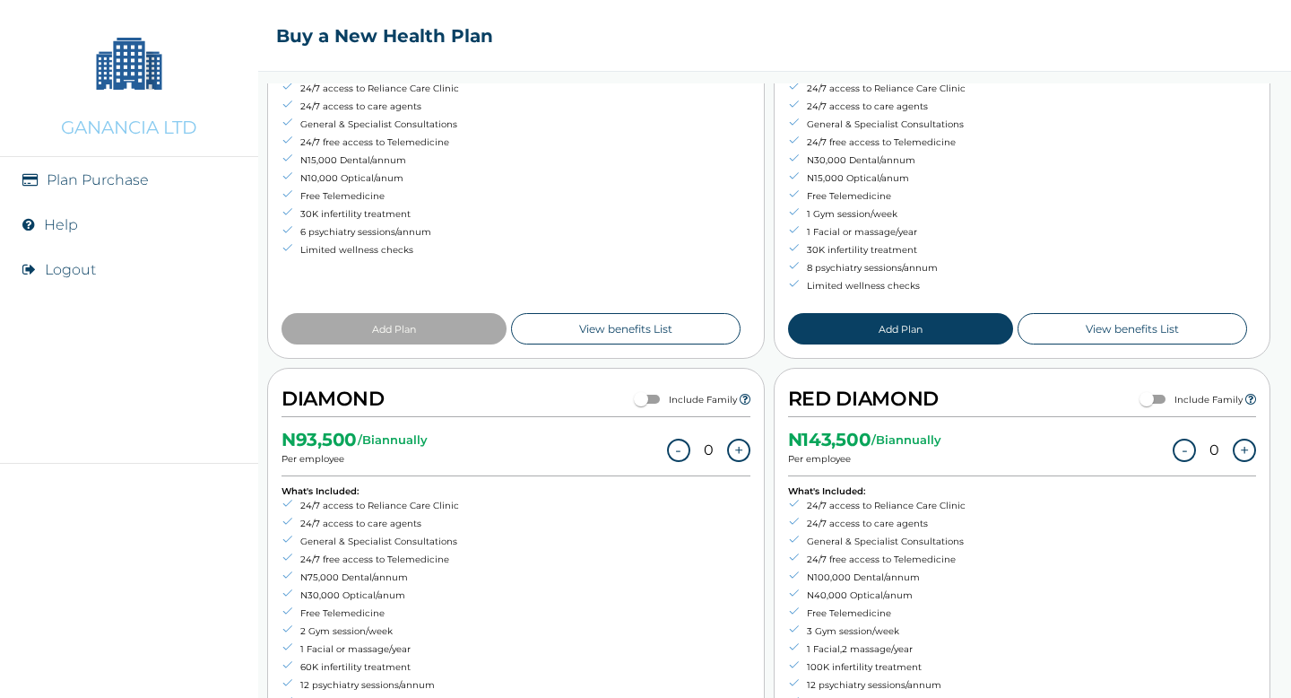
click at [657, 394] on input "checkbox" at bounding box center [641, 399] width 65 height 22
checkbox input "true"
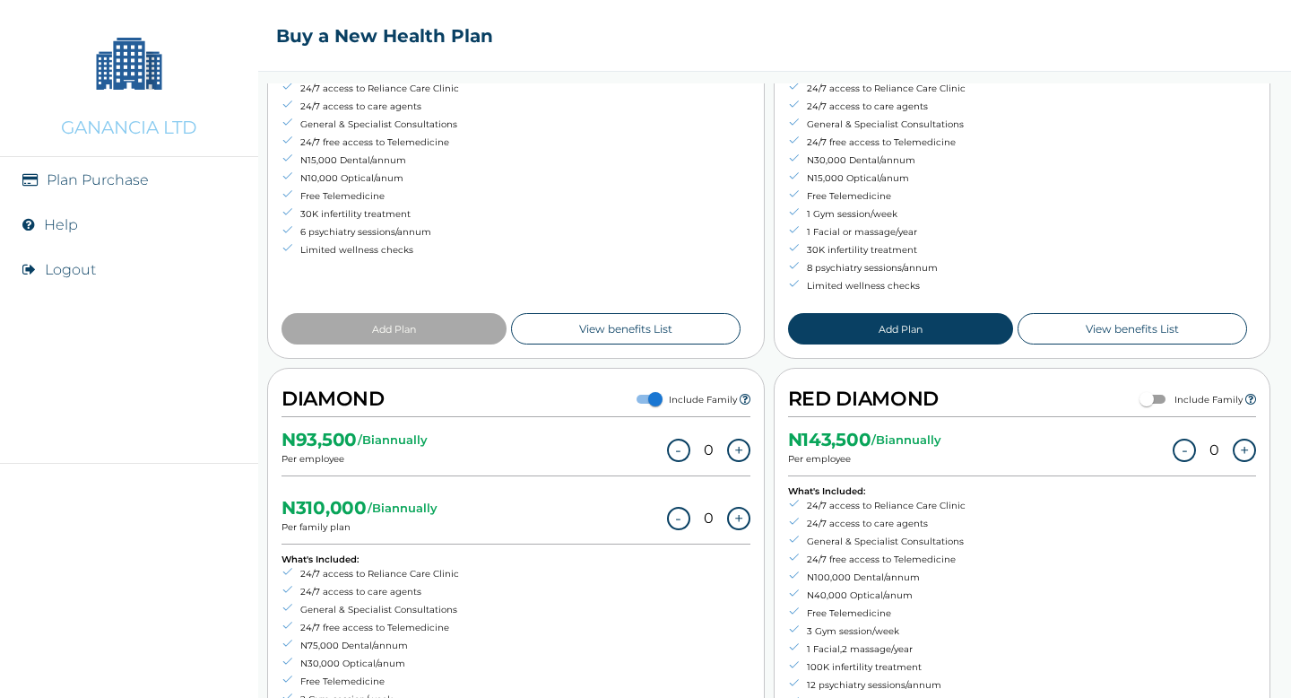
click at [738, 515] on button "+" at bounding box center [738, 518] width 23 height 23
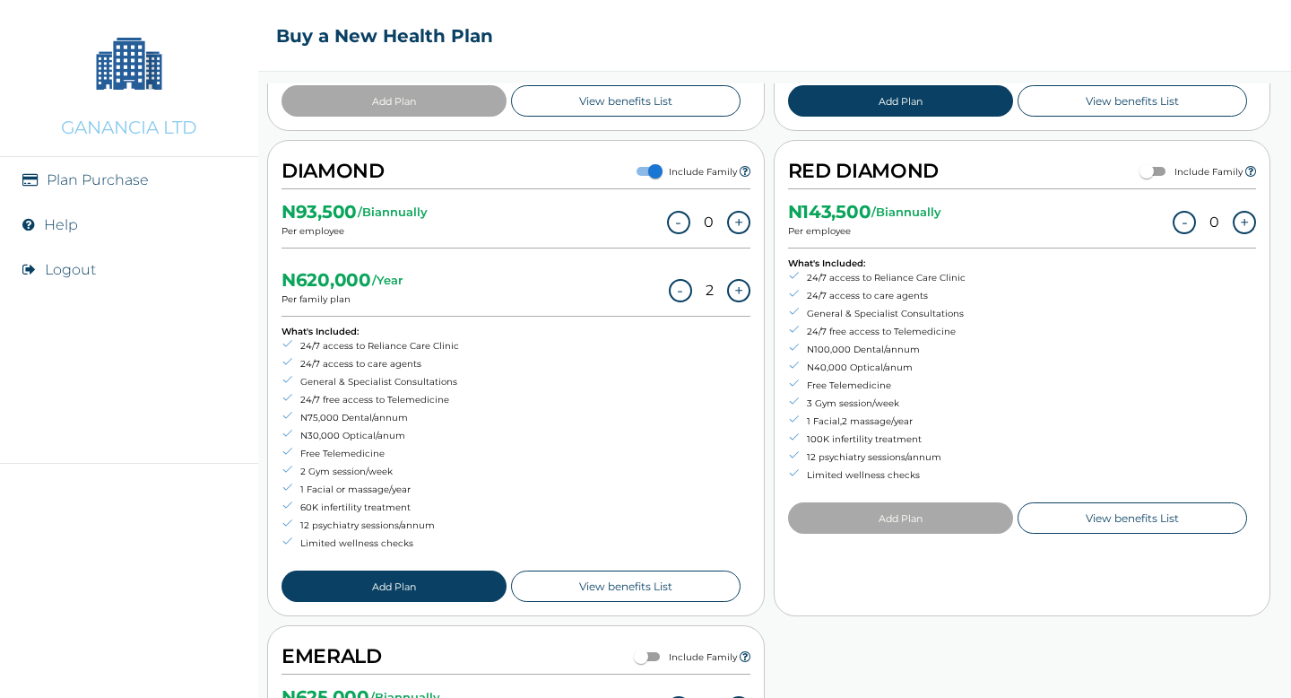
scroll to position [700, 0]
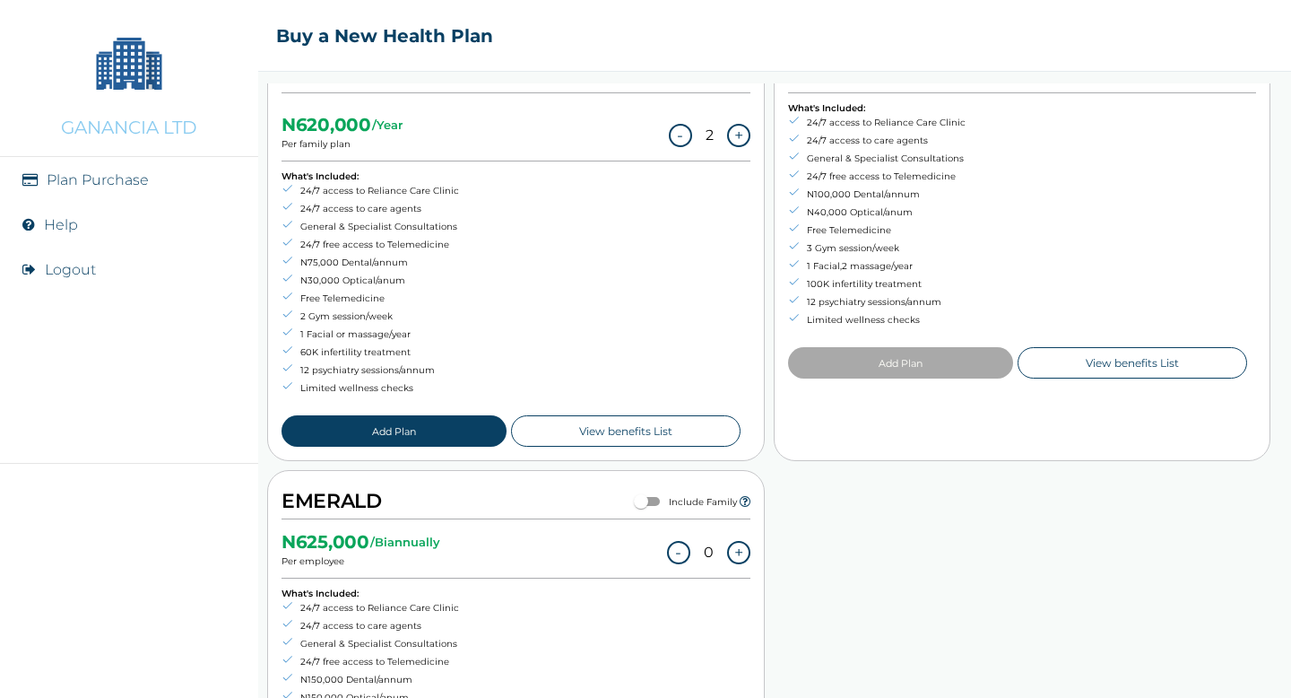
click at [418, 430] on button "Add Plan" at bounding box center [394, 430] width 225 height 31
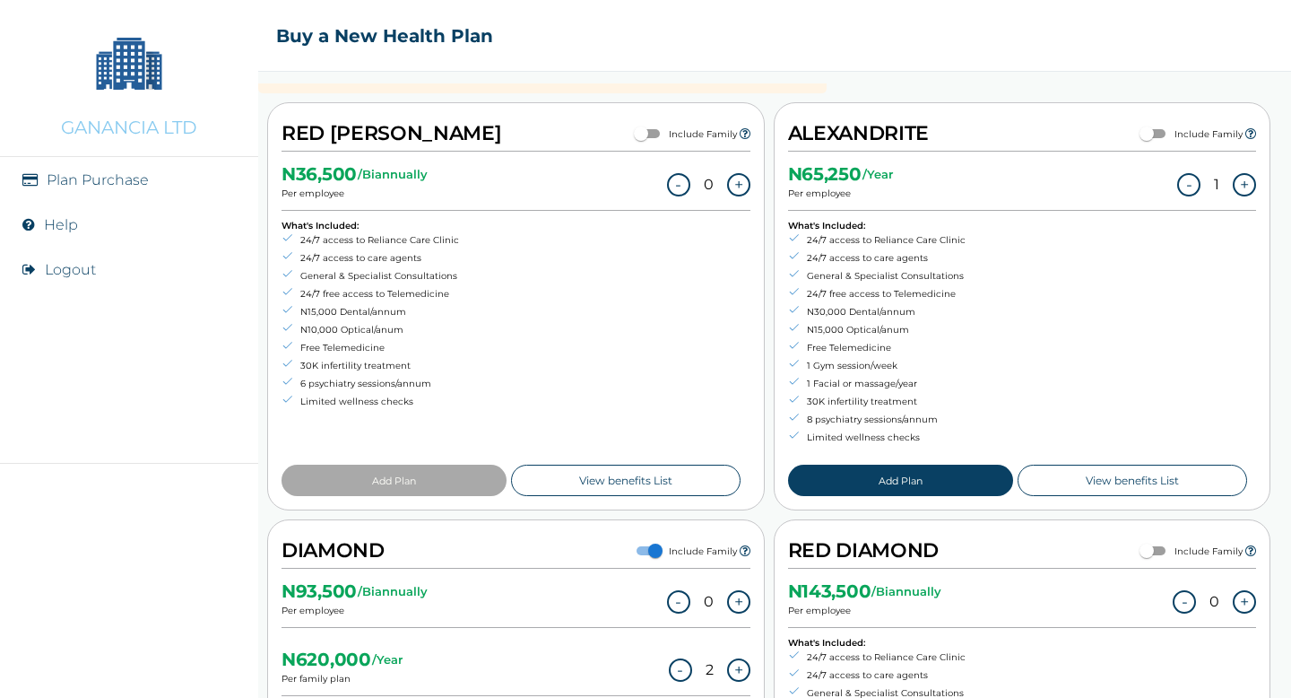
scroll to position [330, 0]
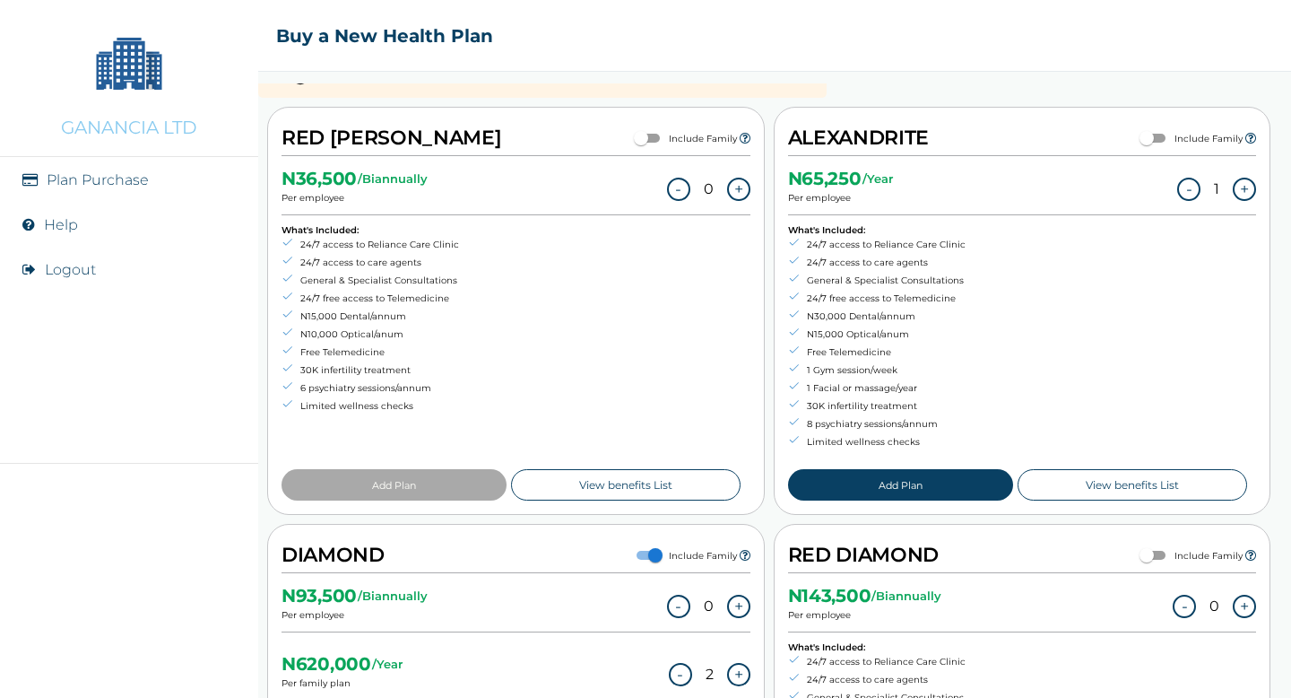
click at [874, 479] on button "Add Plan" at bounding box center [900, 484] width 225 height 31
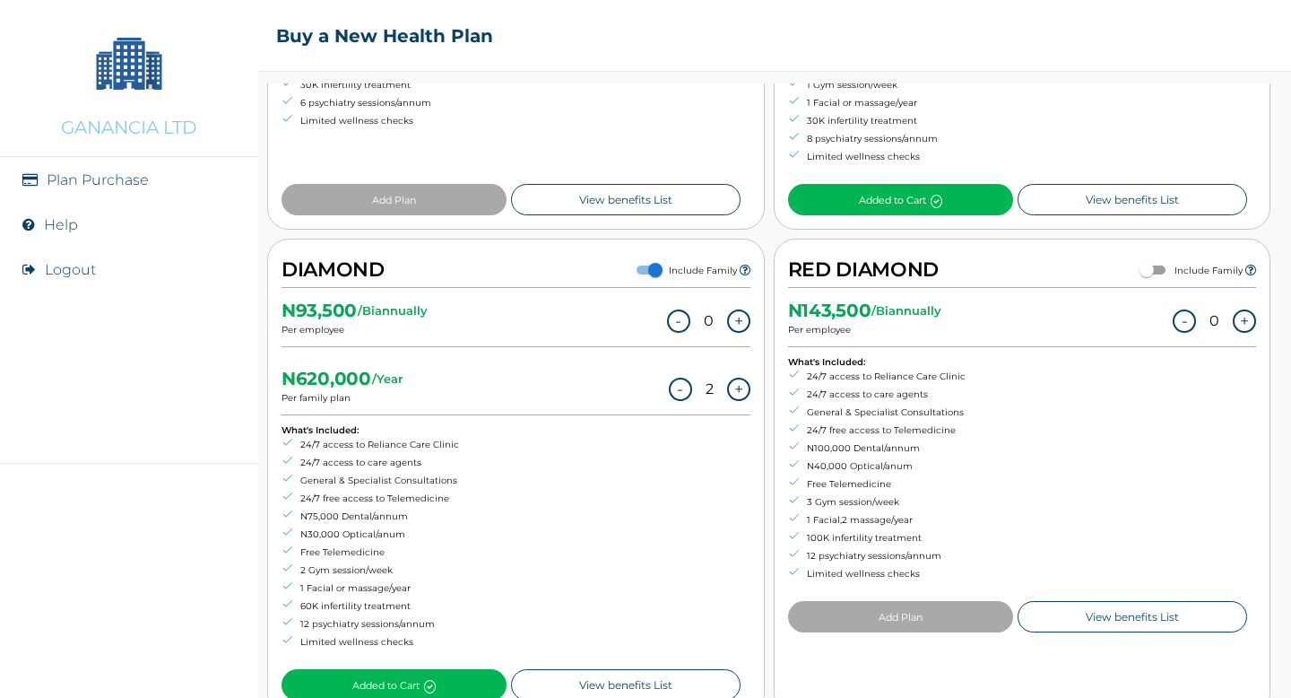
scroll to position [646, 0]
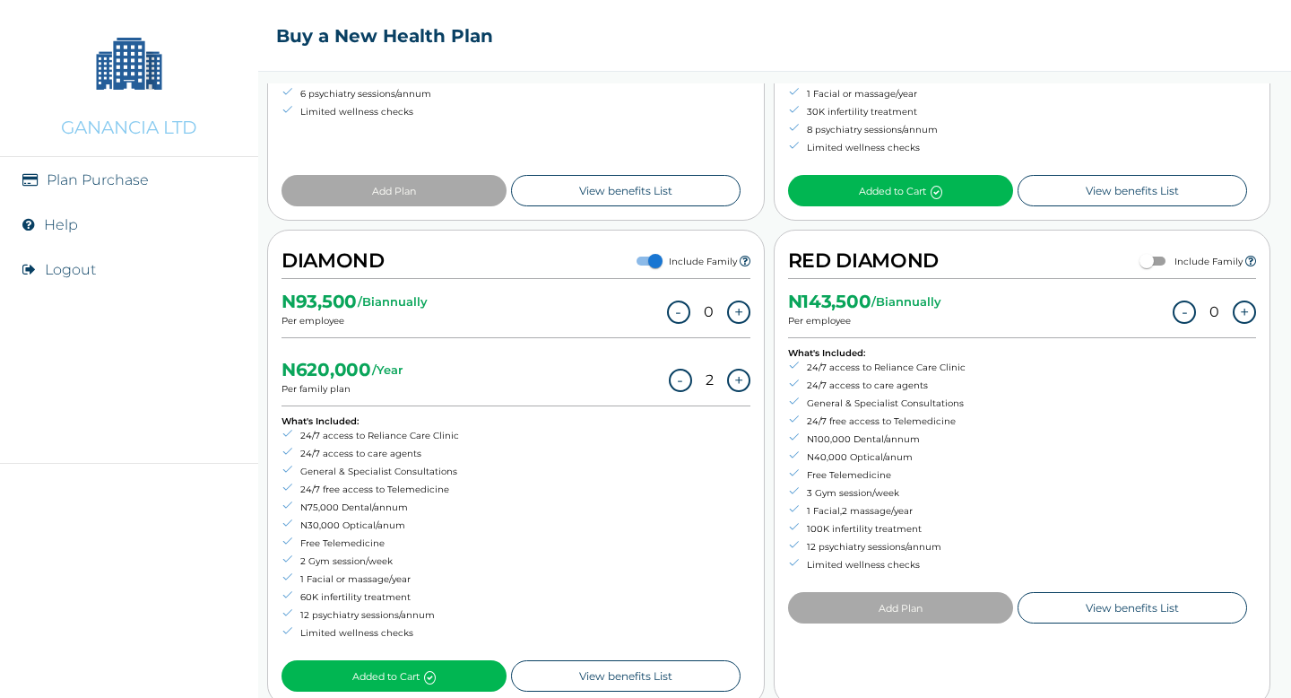
click at [682, 378] on button "-" at bounding box center [680, 380] width 23 height 23
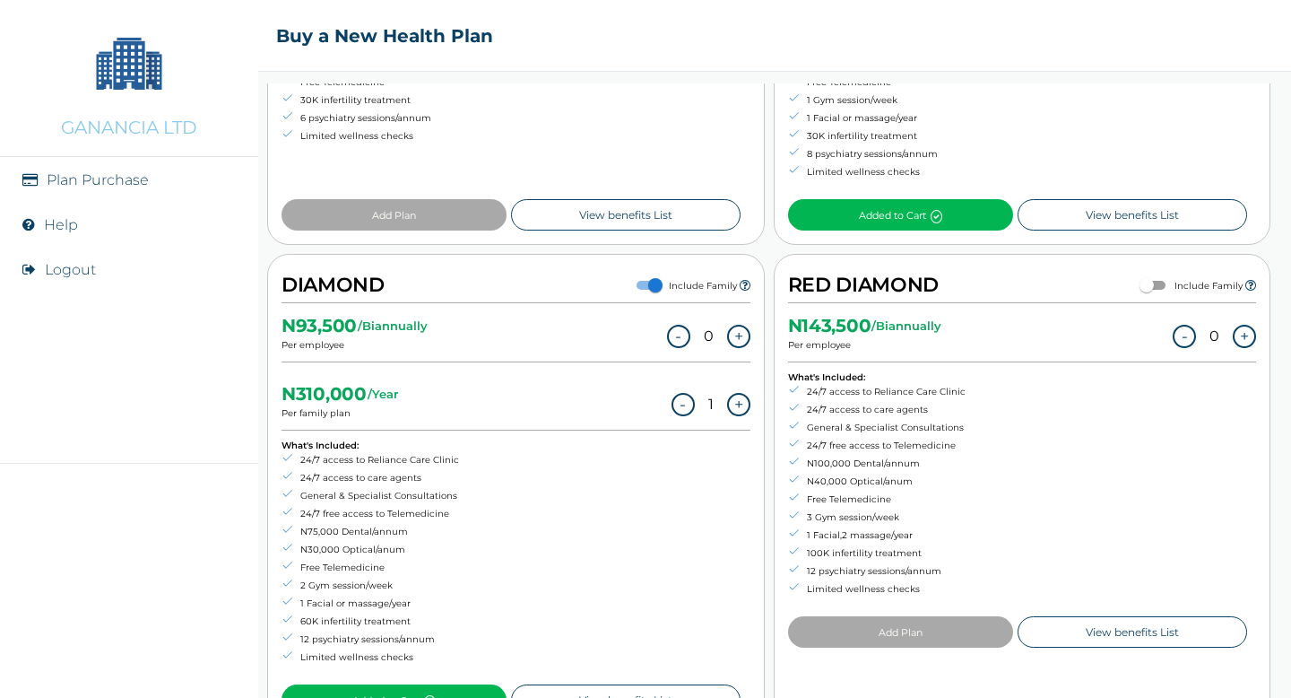
scroll to position [621, 0]
click at [737, 398] on button "+" at bounding box center [738, 405] width 23 height 23
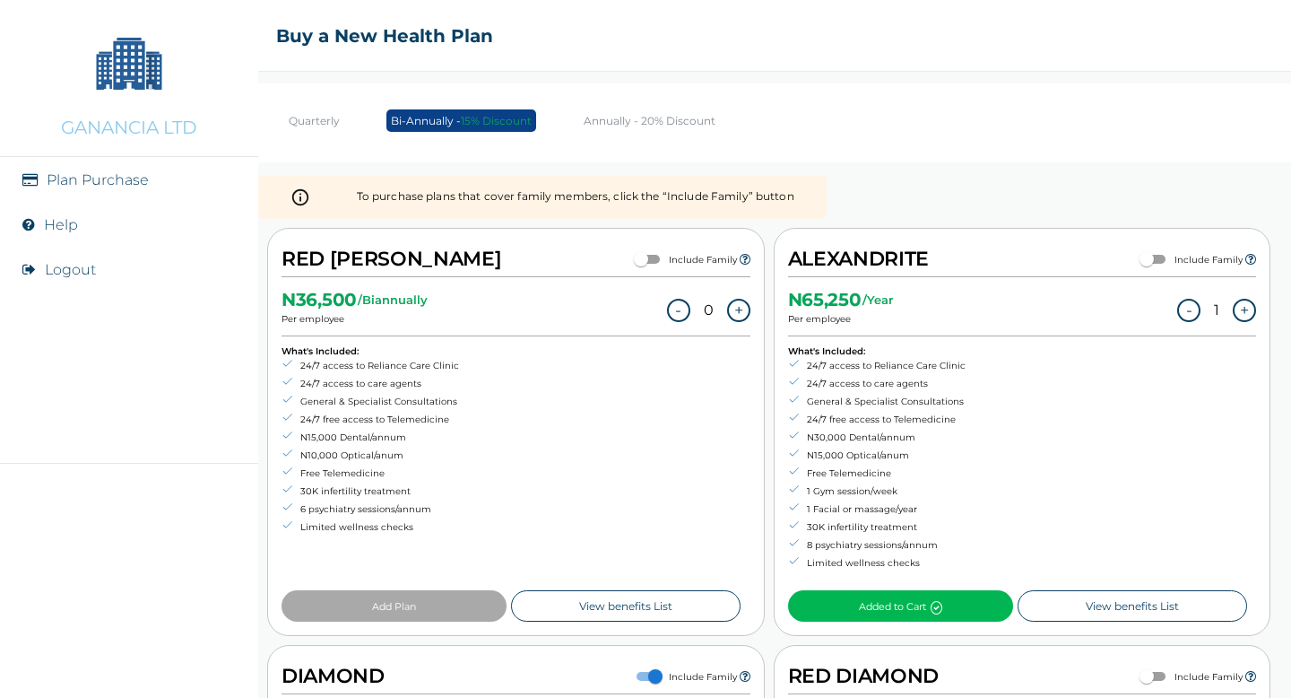
scroll to position [0, 0]
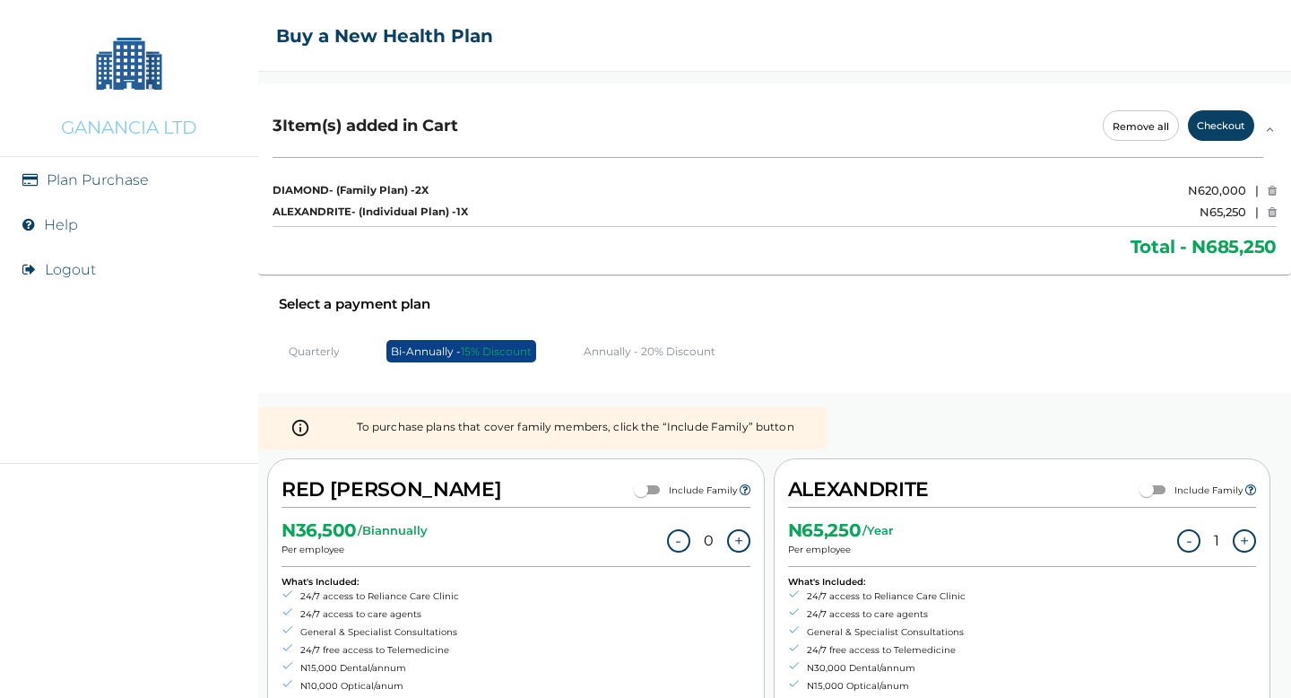
click at [626, 350] on p "Annually - 20% Discount" at bounding box center [650, 350] width 132 height 13
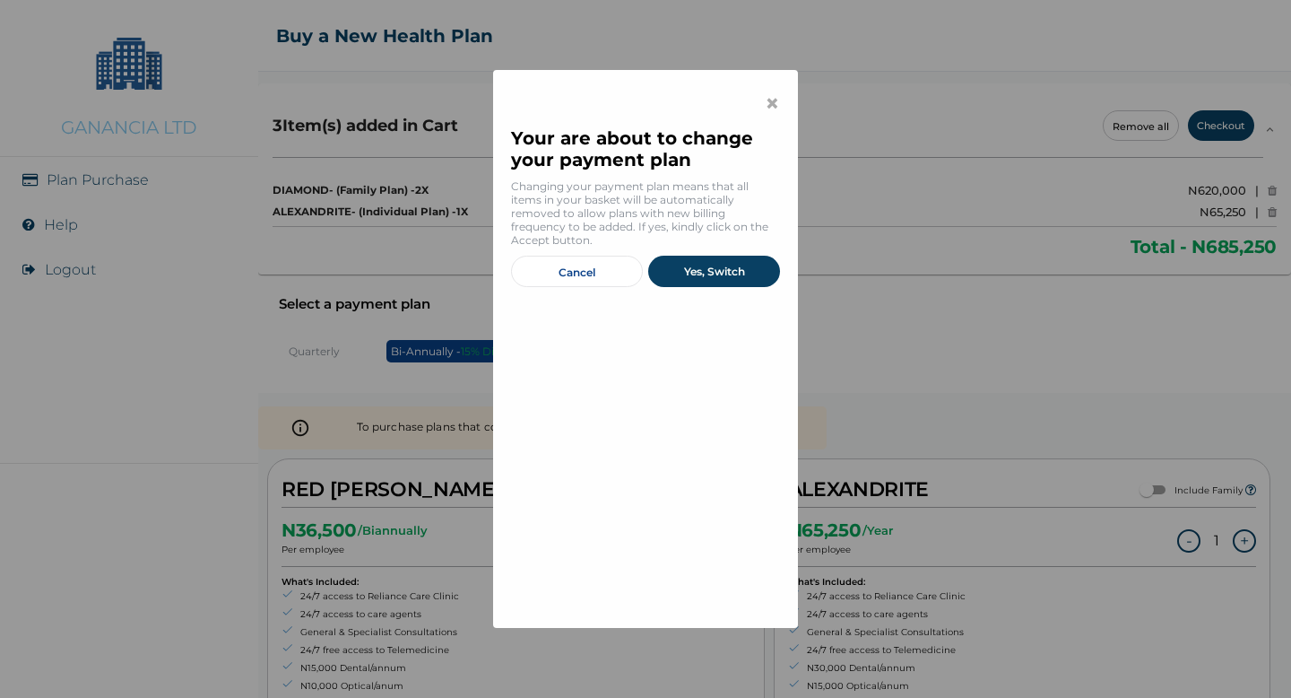
click at [708, 273] on button "Yes, Switch" at bounding box center [714, 271] width 132 height 31
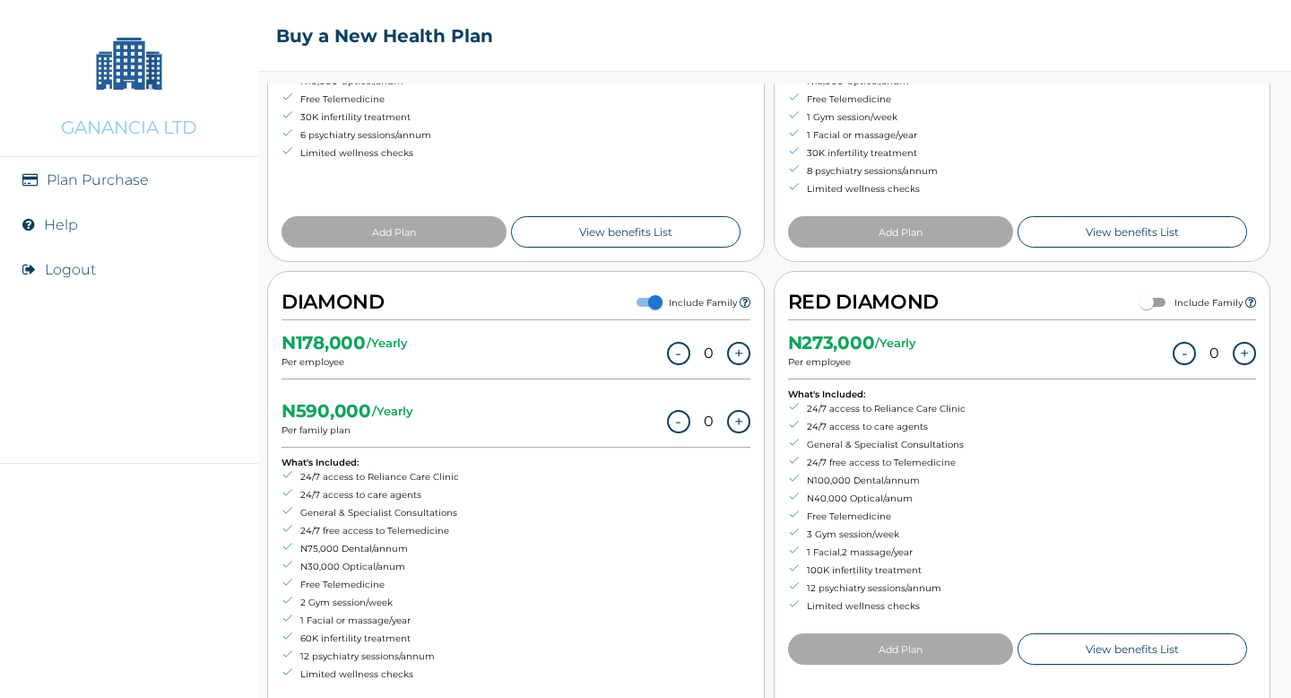
scroll to position [419, 0]
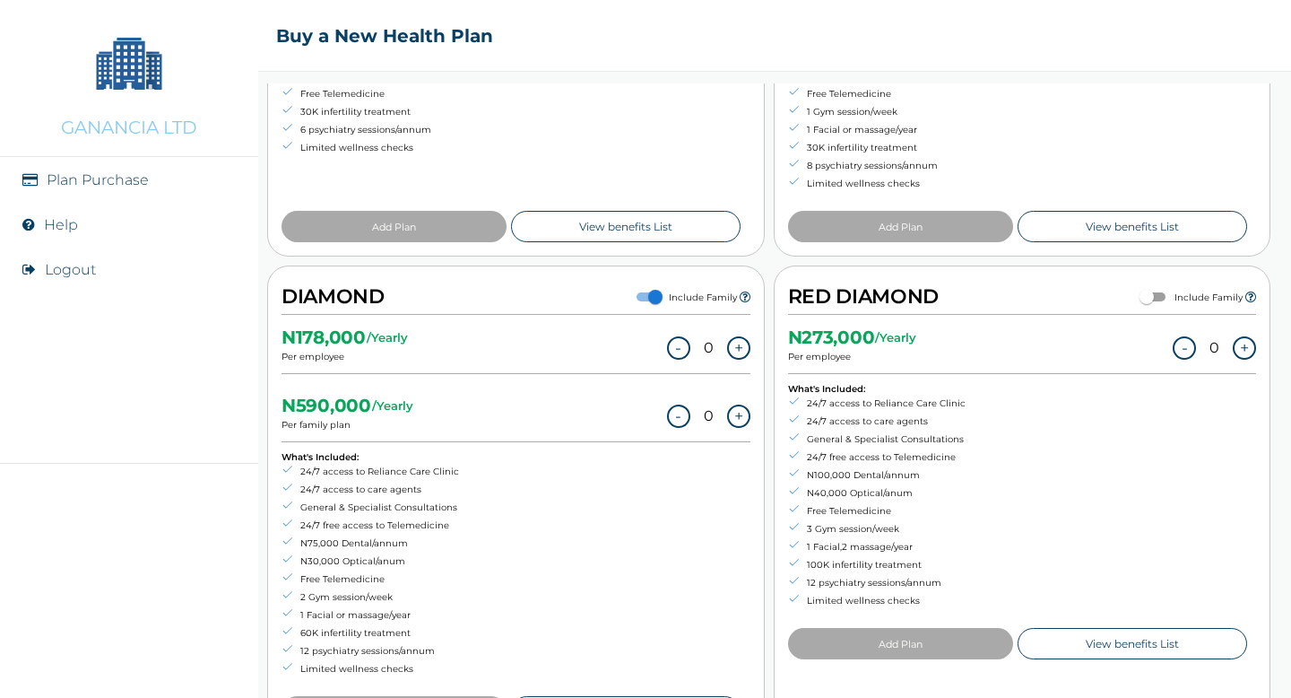
click at [736, 414] on button "+" at bounding box center [738, 415] width 23 height 23
click at [739, 413] on button "+" at bounding box center [738, 415] width 23 height 23
click at [680, 412] on button "-" at bounding box center [680, 415] width 23 height 23
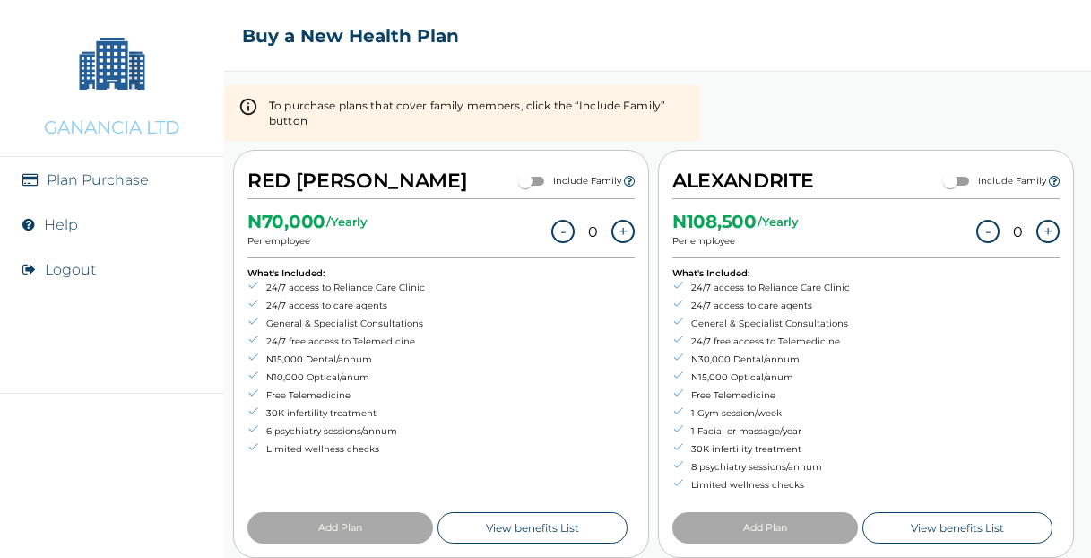
scroll to position [152, 0]
